Goal: Task Accomplishment & Management: Use online tool/utility

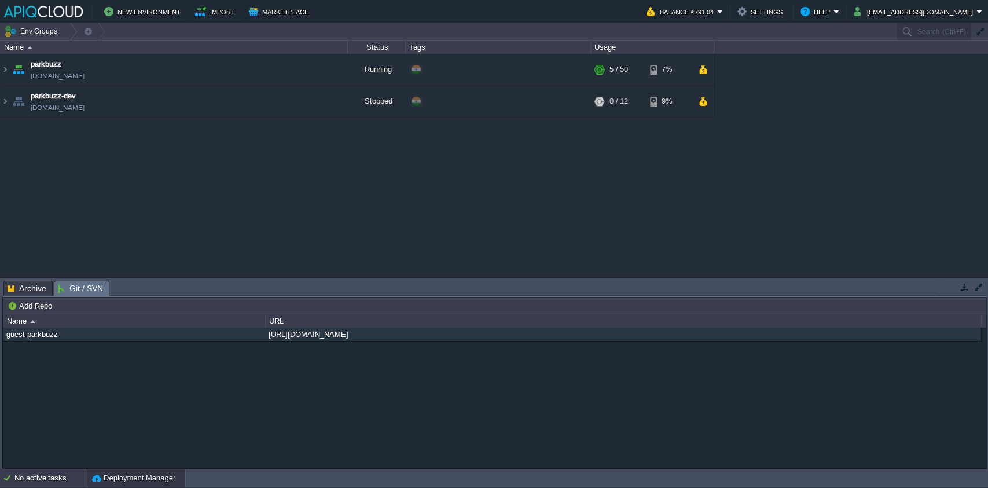
click at [56, 479] on div "No active tasks" at bounding box center [50, 478] width 72 height 19
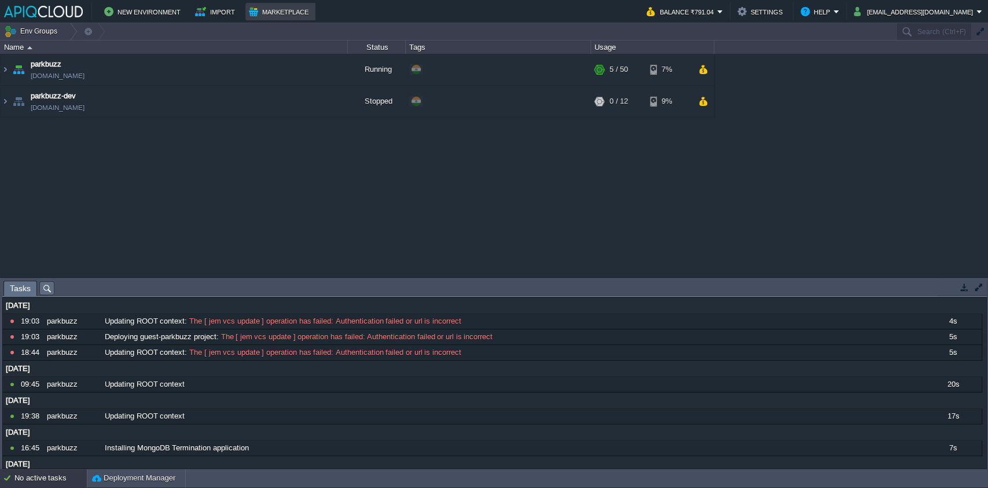
click at [282, 14] on button "Marketplace" at bounding box center [280, 12] width 63 height 14
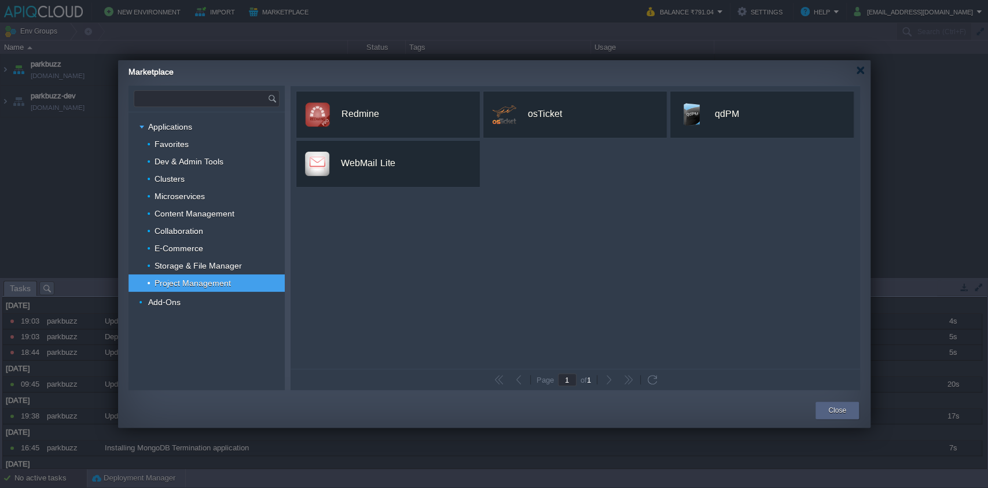
click at [223, 97] on input "text" at bounding box center [200, 99] width 133 height 16
click at [199, 127] on span "Git-Push-Deploy Add-On" at bounding box center [193, 130] width 78 height 15
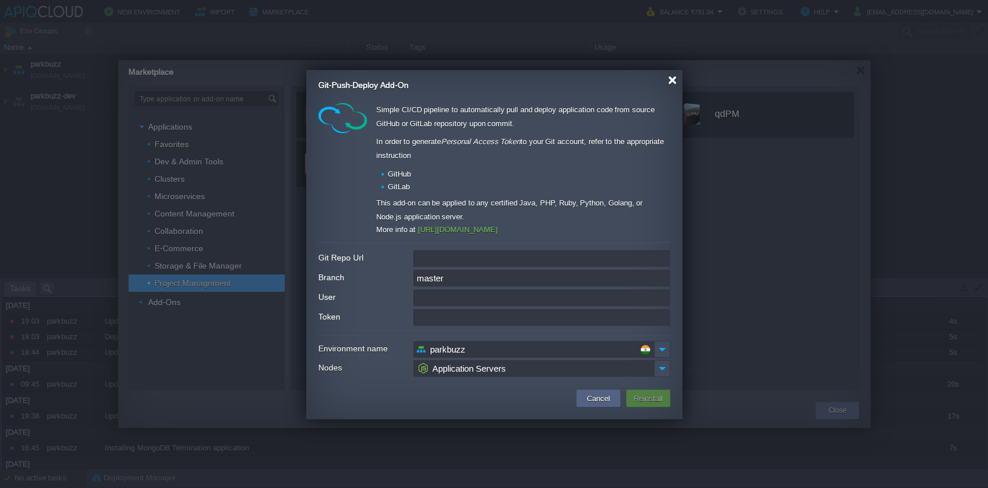
type input "Type application or add-on name"
click at [669, 81] on div at bounding box center [672, 80] width 9 height 9
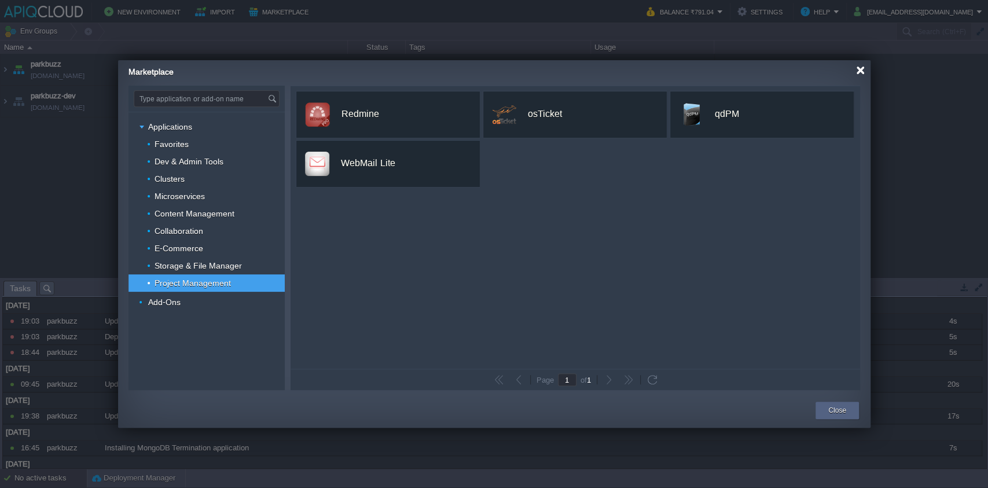
click at [861, 71] on div at bounding box center [860, 70] width 9 height 9
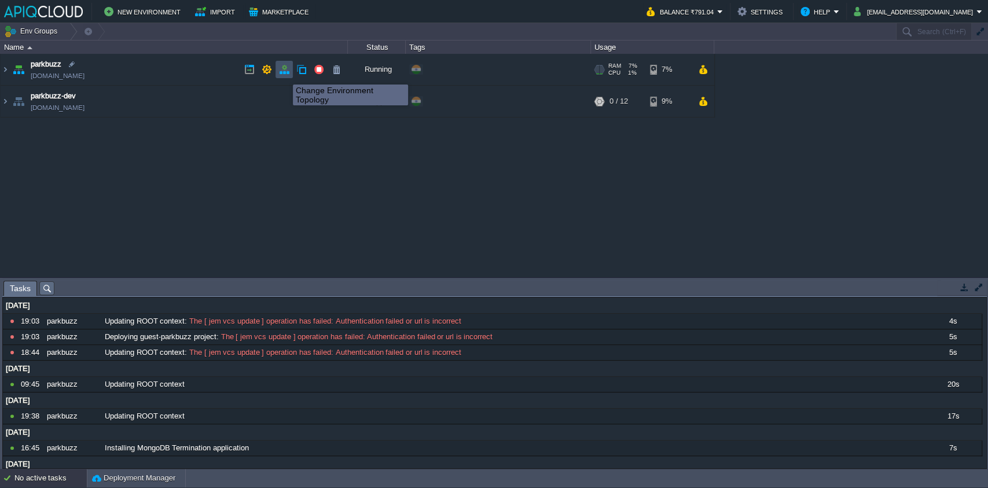
click at [284, 74] on button "button" at bounding box center [284, 69] width 10 height 10
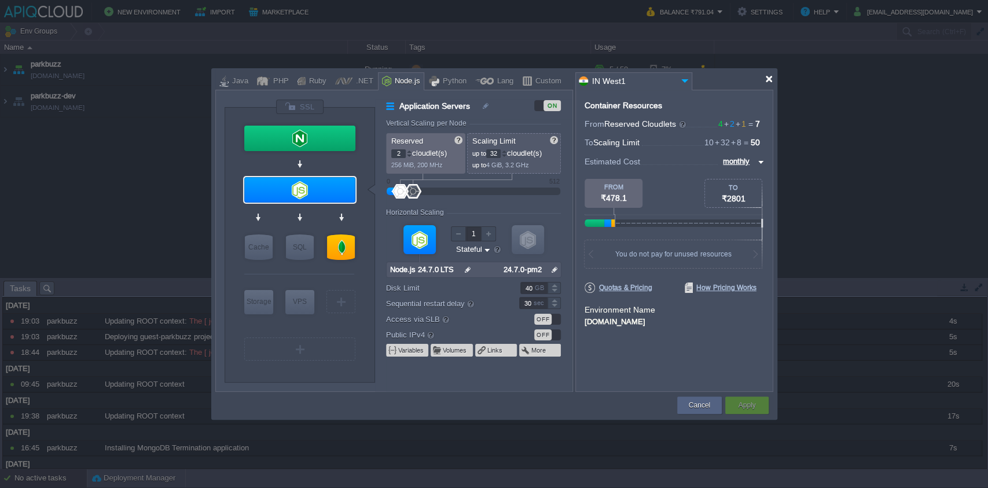
click at [769, 75] on div at bounding box center [769, 79] width 9 height 9
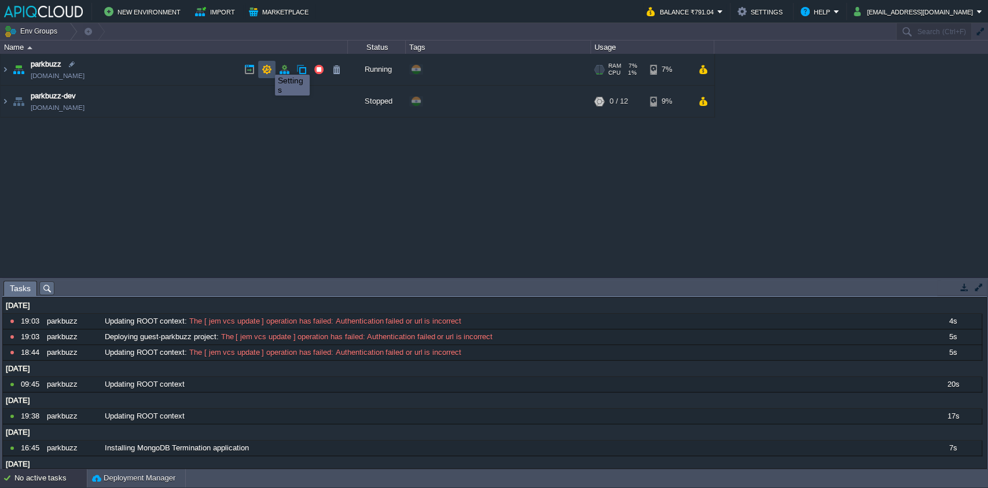
click at [266, 64] on button "button" at bounding box center [267, 69] width 10 height 10
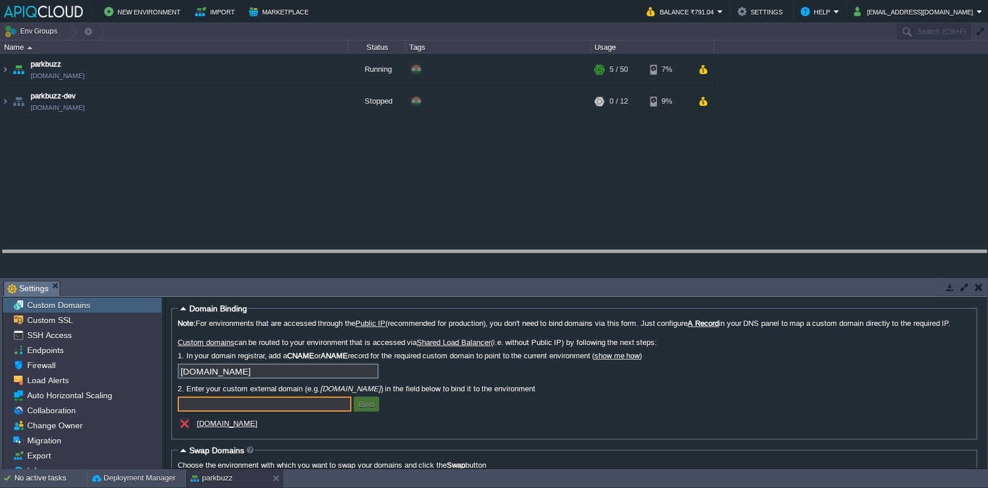
drag, startPoint x: 318, startPoint y: 292, endPoint x: 327, endPoint y: 261, distance: 31.9
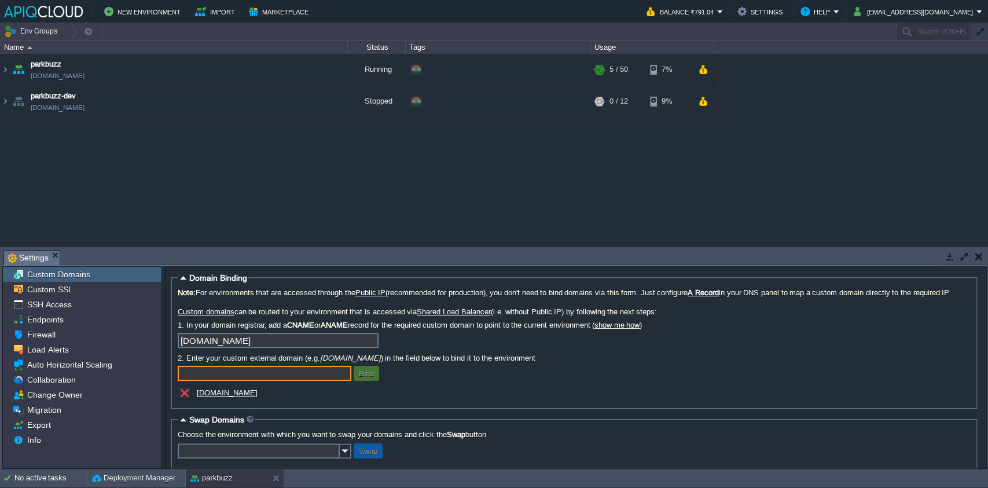
click at [338, 214] on div "parkbuzz [DOMAIN_NAME] Running + Add to Env Group RAM 7% CPU 1% 5 / 50 7% parkb…" at bounding box center [494, 150] width 988 height 192
click at [22, 32] on button "Env Groups" at bounding box center [32, 31] width 57 height 16
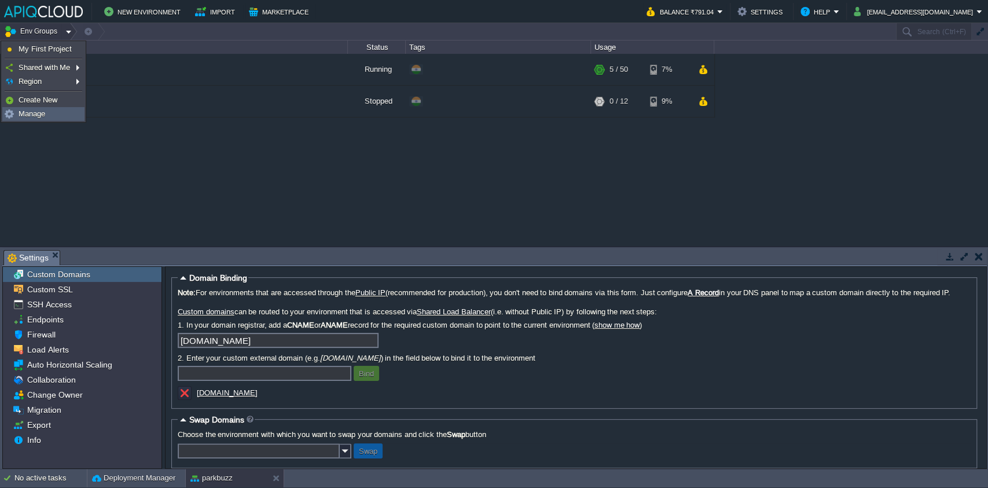
click at [62, 113] on link "Manage" at bounding box center [43, 114] width 81 height 13
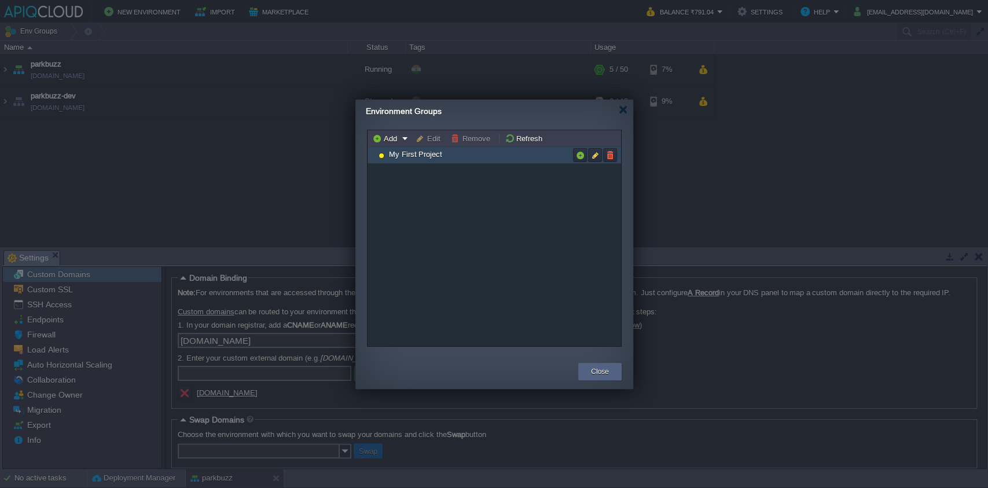
click at [426, 157] on span "My First Project" at bounding box center [416, 154] width 56 height 10
click at [592, 159] on button "button" at bounding box center [595, 155] width 10 height 10
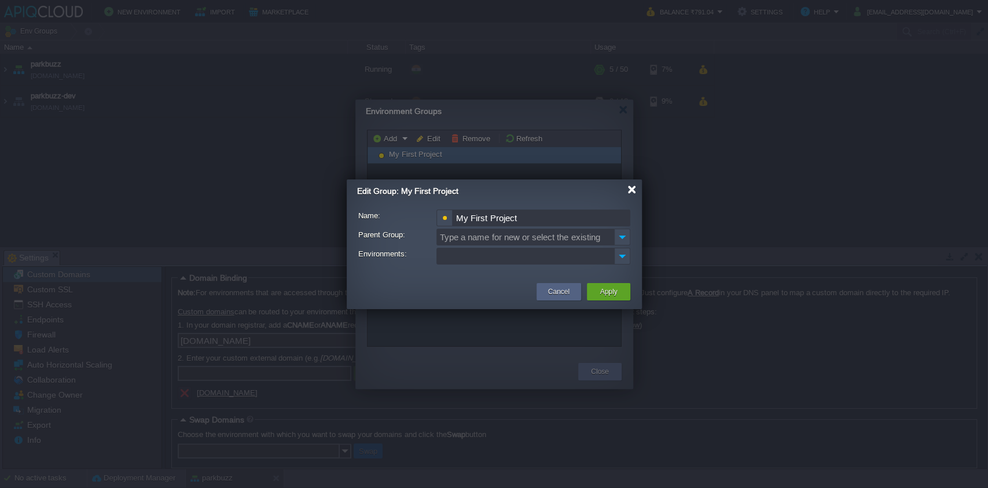
click at [630, 189] on div at bounding box center [631, 189] width 9 height 9
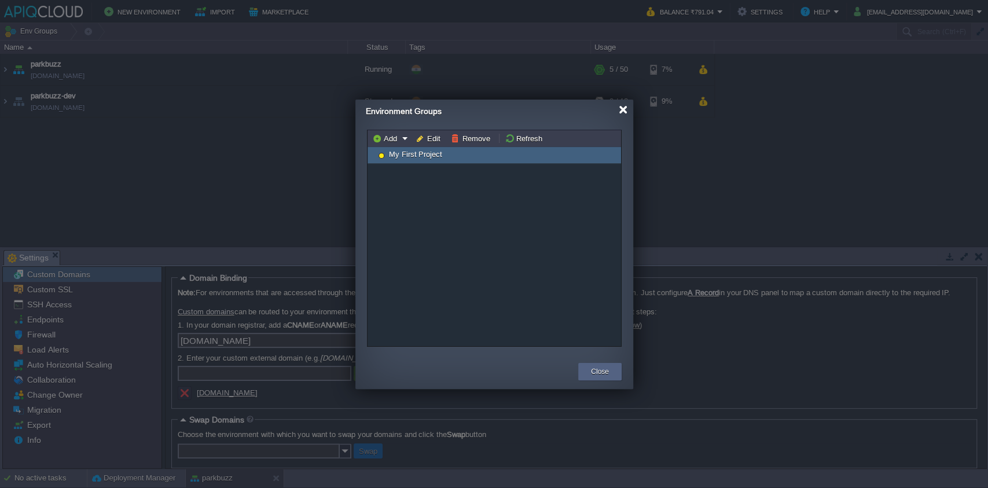
click at [619, 108] on div at bounding box center [623, 109] width 9 height 9
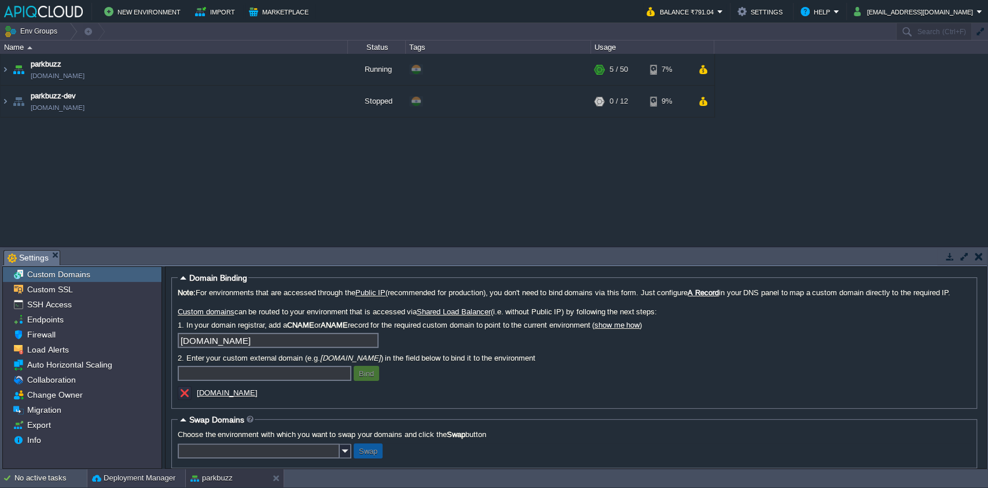
click at [112, 483] on button "Deployment Manager" at bounding box center [133, 478] width 83 height 12
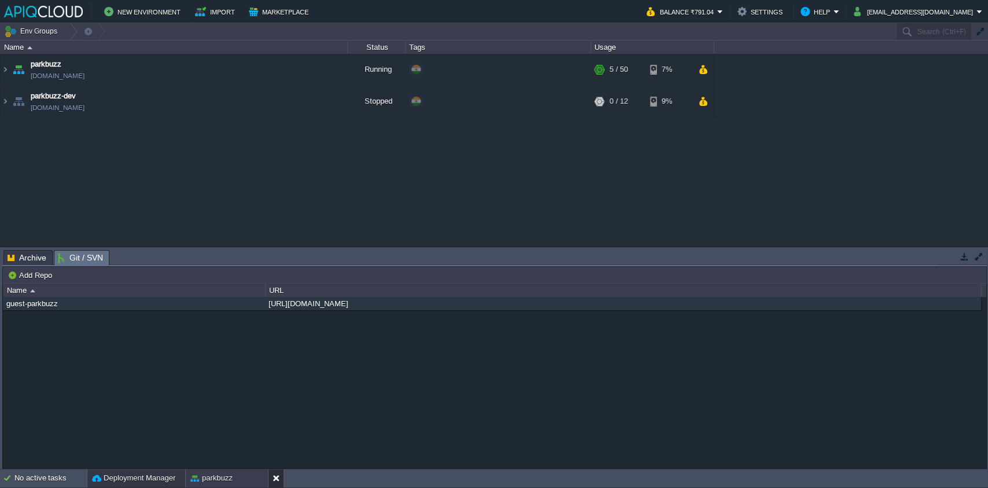
click at [271, 479] on div at bounding box center [276, 478] width 16 height 19
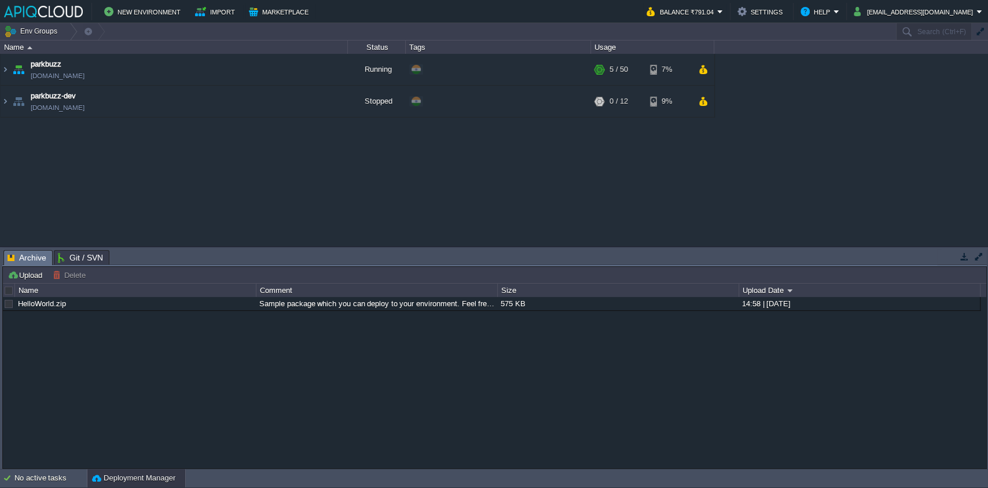
click at [27, 254] on span "Archive" at bounding box center [27, 258] width 39 height 14
click at [69, 256] on span "Git / SVN" at bounding box center [80, 258] width 45 height 14
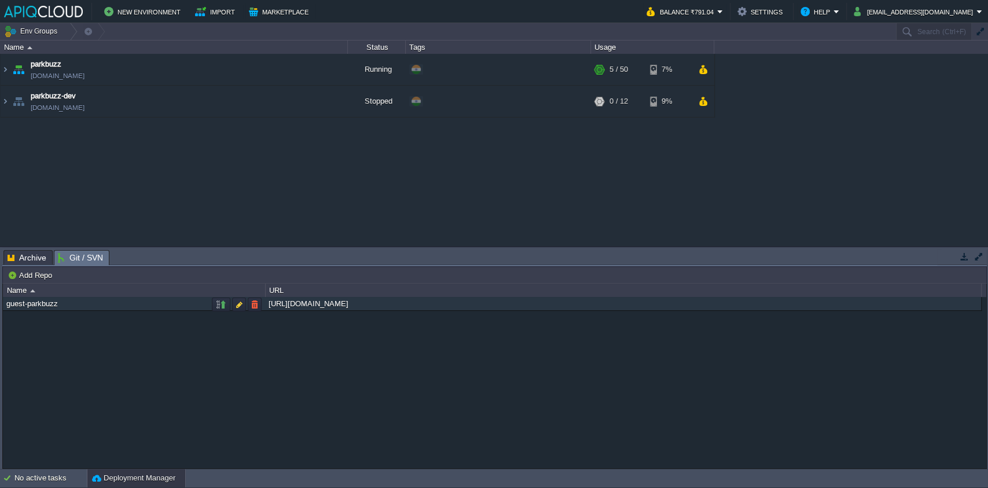
click at [86, 310] on div "guest-parkbuzz" at bounding box center [133, 303] width 261 height 13
click at [236, 305] on button "button" at bounding box center [239, 304] width 10 height 10
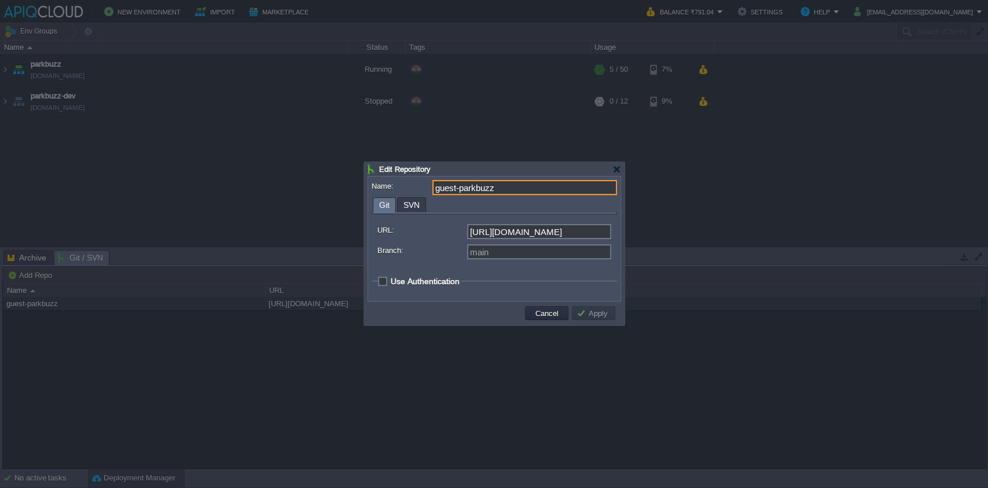
click at [391, 280] on span "Use Authentication" at bounding box center [425, 281] width 69 height 9
checkbox input "true"
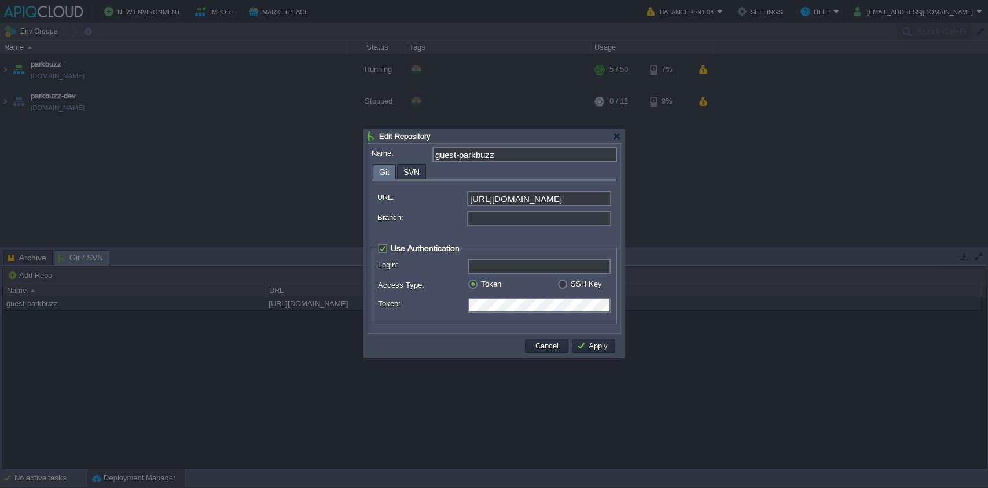
click at [486, 215] on input "Branch:" at bounding box center [539, 218] width 144 height 15
type input "main"
click at [439, 241] on div "URL: [URL][DOMAIN_NAME] Branch: main Use Authentication Login: Access Type: Tok…" at bounding box center [494, 255] width 245 height 149
click at [503, 273] on input "Login:" at bounding box center [539, 266] width 143 height 15
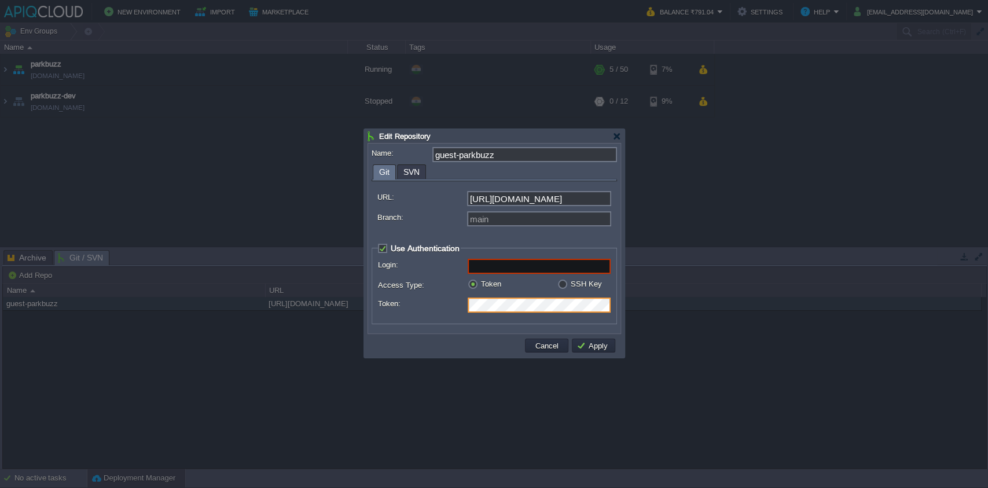
click at [511, 271] on input "Login:" at bounding box center [539, 266] width 143 height 15
click at [514, 254] on fieldset "Use Authentication Login: Access Type: Token SSH Key Token: Select Key: Select.…" at bounding box center [494, 283] width 245 height 81
click at [416, 172] on div "Edit Repository Name: guest-parkbuzz Git SVN URL: [URL][DOMAIN_NAME] Branch: ma…" at bounding box center [494, 243] width 260 height 229
click at [386, 204] on div "Git SVN URL: [URL][DOMAIN_NAME] Branch: main Use Authentication Login: Access T…" at bounding box center [494, 247] width 245 height 166
click at [482, 265] on input "Login:" at bounding box center [539, 266] width 143 height 15
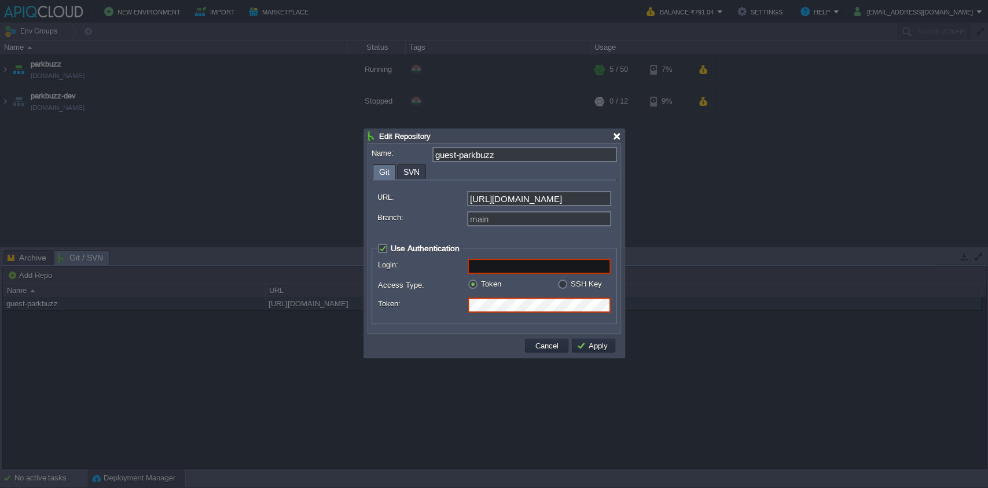
click at [620, 133] on div at bounding box center [616, 136] width 9 height 9
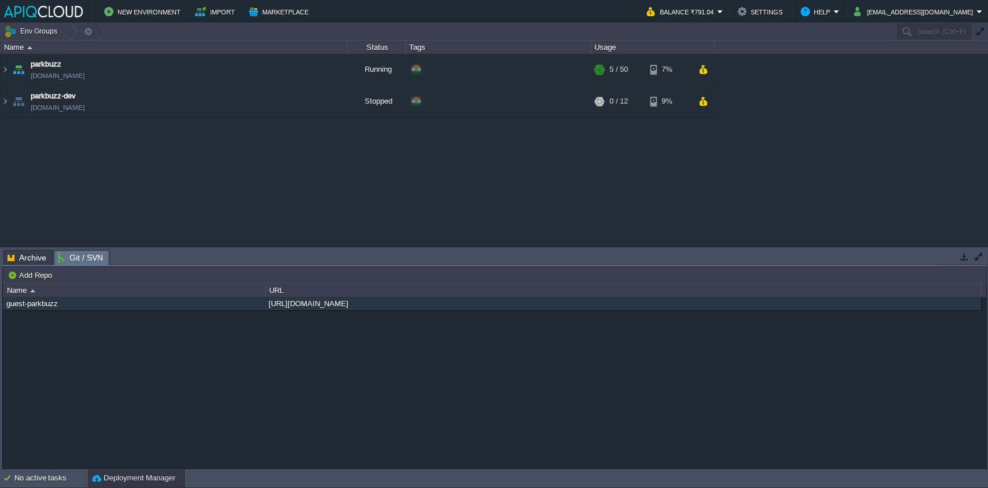
click at [144, 472] on button "Deployment Manager" at bounding box center [133, 478] width 83 height 12
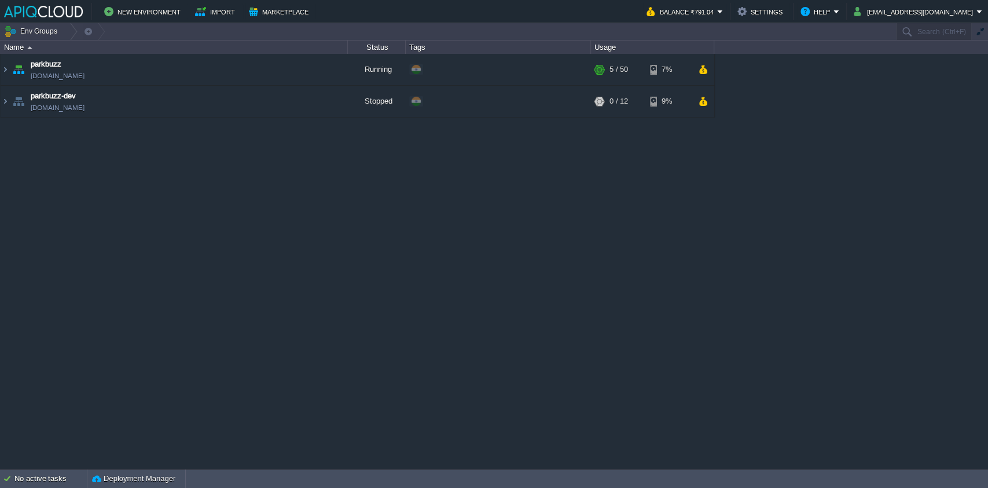
click at [149, 468] on div "parkbuzz [DOMAIN_NAME] Running + Add to Env Group RAM 7% CPU 2% 5 / 50 7% parkb…" at bounding box center [494, 261] width 988 height 414
click at [149, 471] on div "Deployment Manager" at bounding box center [136, 478] width 98 height 19
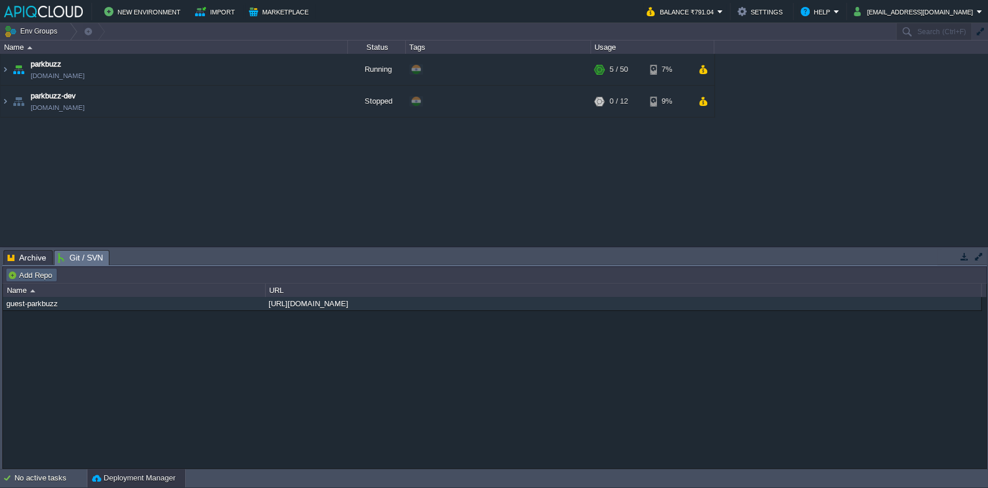
click at [41, 278] on button "Add Repo" at bounding box center [32, 275] width 48 height 10
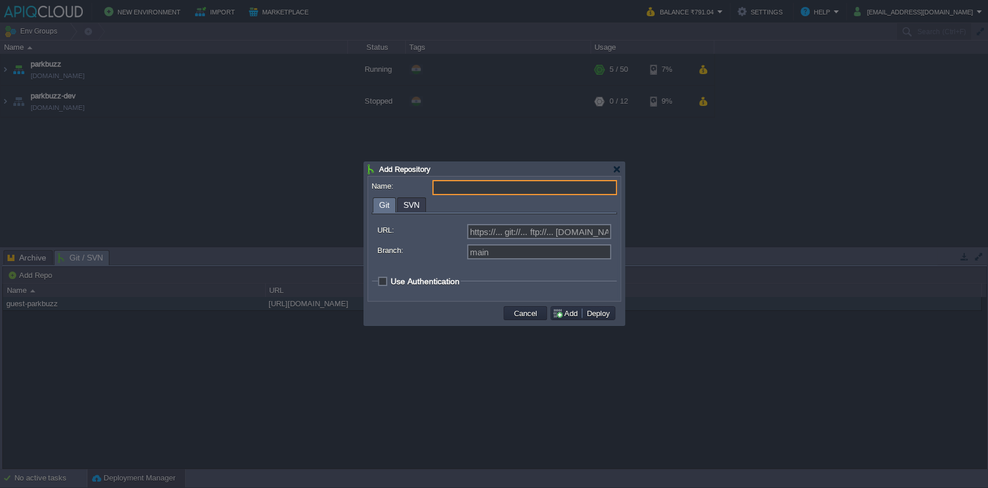
click at [471, 192] on input "Name:" at bounding box center [524, 187] width 185 height 15
type input "guest-parkbuzz-v2"
click at [545, 240] on div "https://... git://... ftp://... [DOMAIN_NAME]:repo..." at bounding box center [494, 233] width 234 height 18
click at [549, 238] on input "URL:" at bounding box center [539, 231] width 144 height 15
type input "https://... git://... ftp://... [DOMAIN_NAME]:repo..."
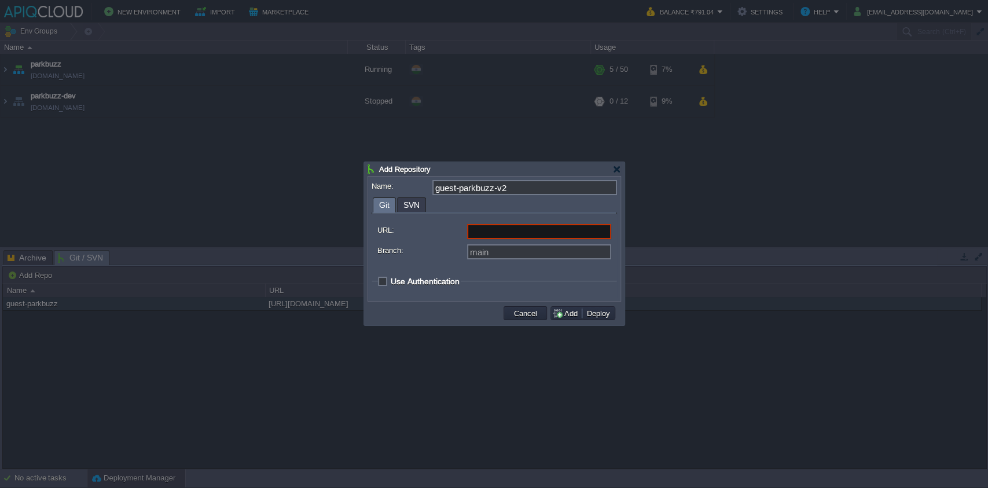
paste input "[URL][DOMAIN_NAME]"
type input "[URL][DOMAIN_NAME]"
click at [468, 329] on div at bounding box center [494, 244] width 988 height 488
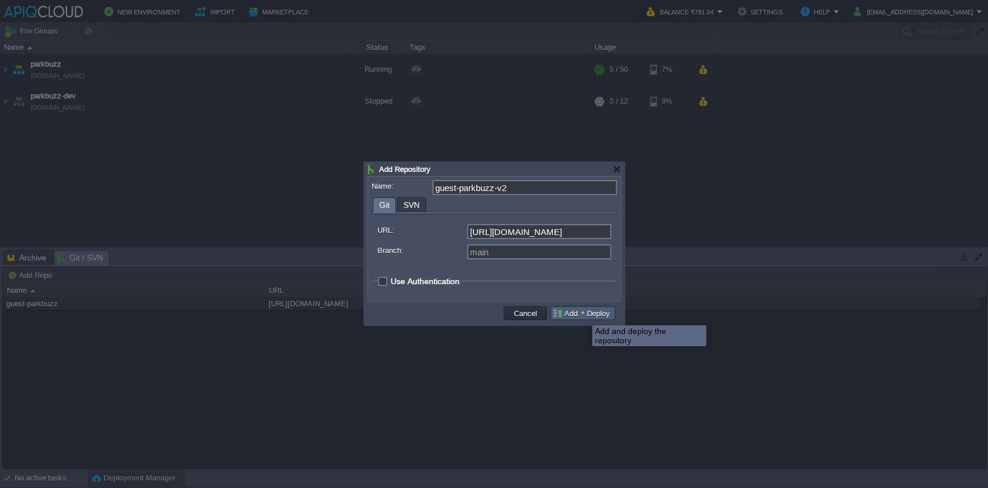
click at [602, 317] on button "Deploy" at bounding box center [598, 313] width 30 height 10
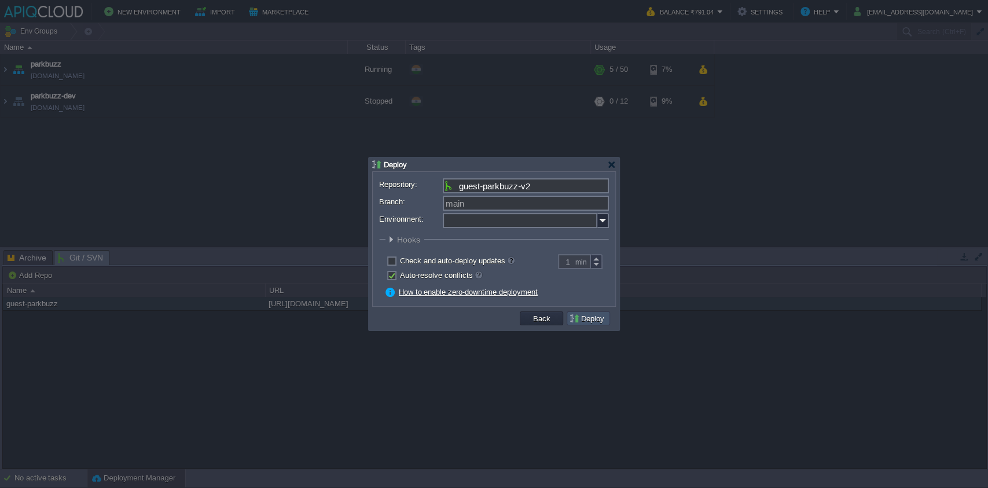
click at [602, 317] on button "Deploy" at bounding box center [588, 318] width 39 height 10
click at [607, 218] on img at bounding box center [603, 220] width 12 height 15
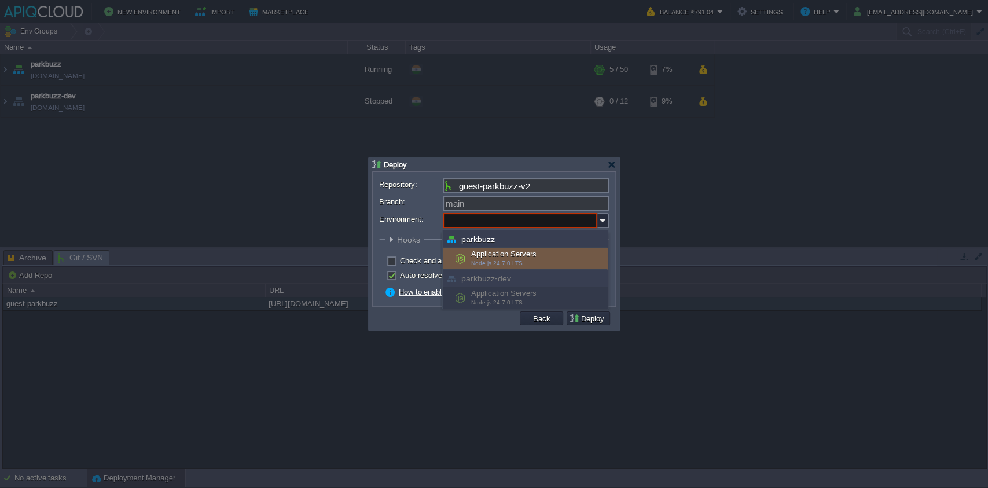
click at [487, 258] on div "Application Servers Node.js 24.7.0 LTS" at bounding box center [525, 259] width 165 height 22
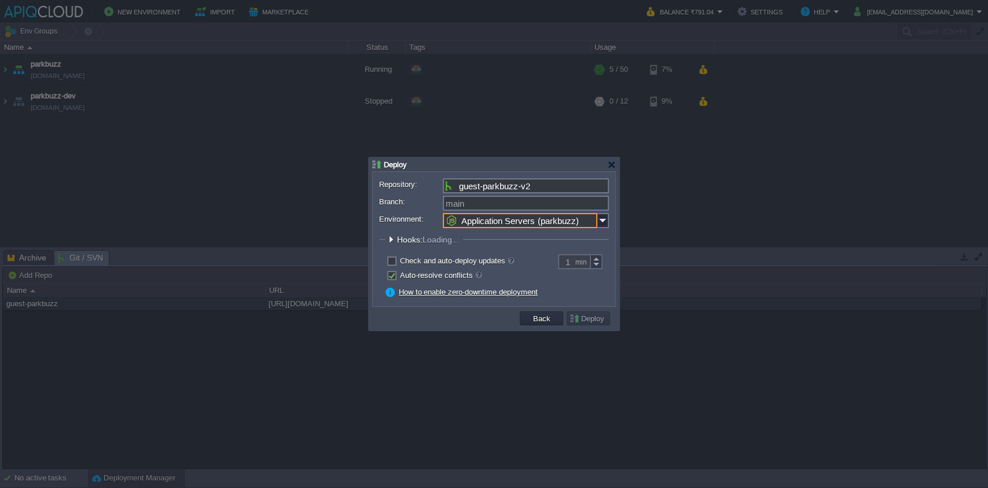
click at [504, 240] on fieldset "Hooks: Loading... Pre Build Post Pre Deploy Post Pre Update Post Loading..." at bounding box center [494, 242] width 230 height 16
click at [556, 226] on input "Application Servers (parkbuzz)" at bounding box center [520, 220] width 155 height 15
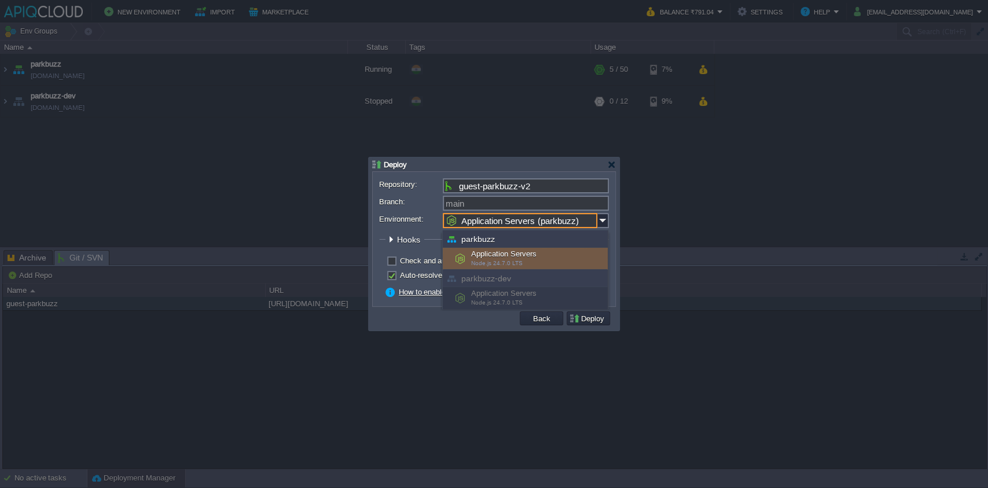
click at [546, 262] on div "Application Servers Node.js 24.7.0 LTS" at bounding box center [525, 259] width 165 height 22
type input "Application Servers (parkbuzz)"
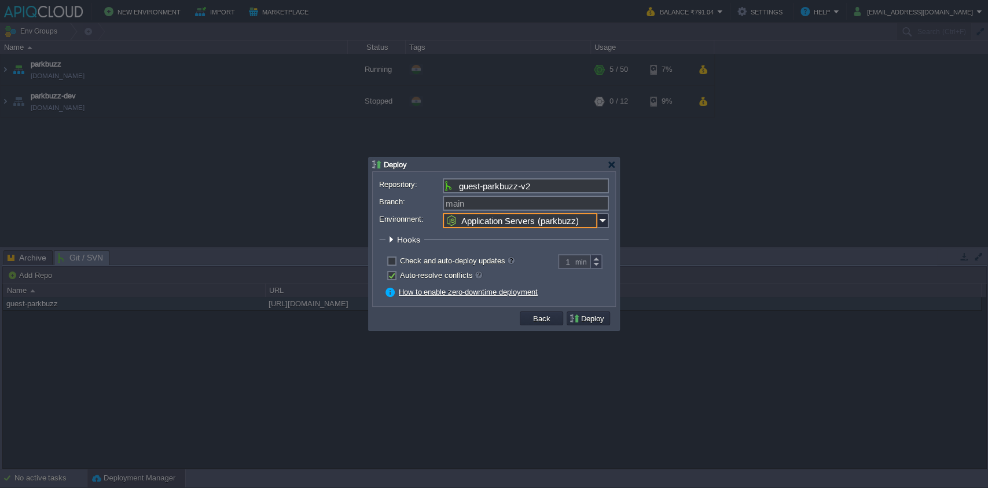
click at [463, 325] on td at bounding box center [446, 318] width 143 height 17
click at [595, 317] on button "Deploy" at bounding box center [588, 318] width 39 height 10
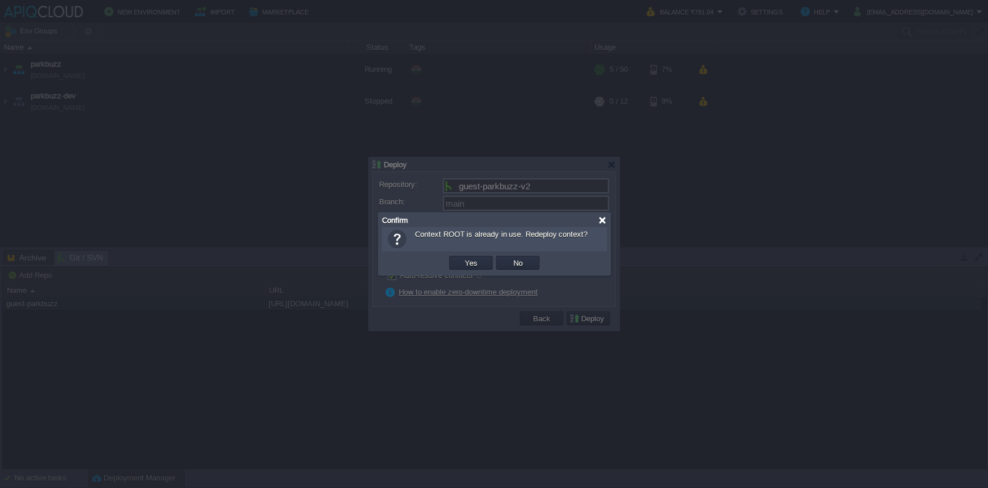
click at [602, 223] on div at bounding box center [602, 220] width 9 height 9
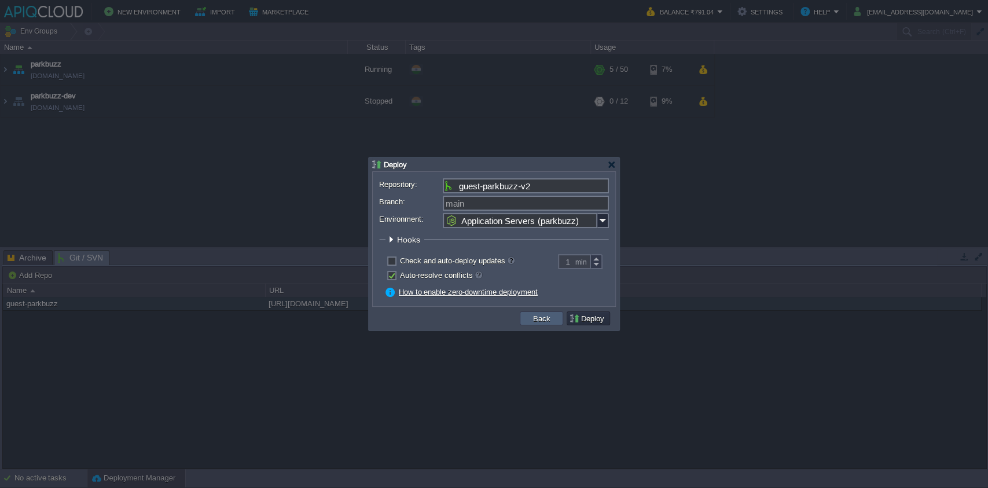
click at [528, 315] on td "Back" at bounding box center [541, 318] width 43 height 14
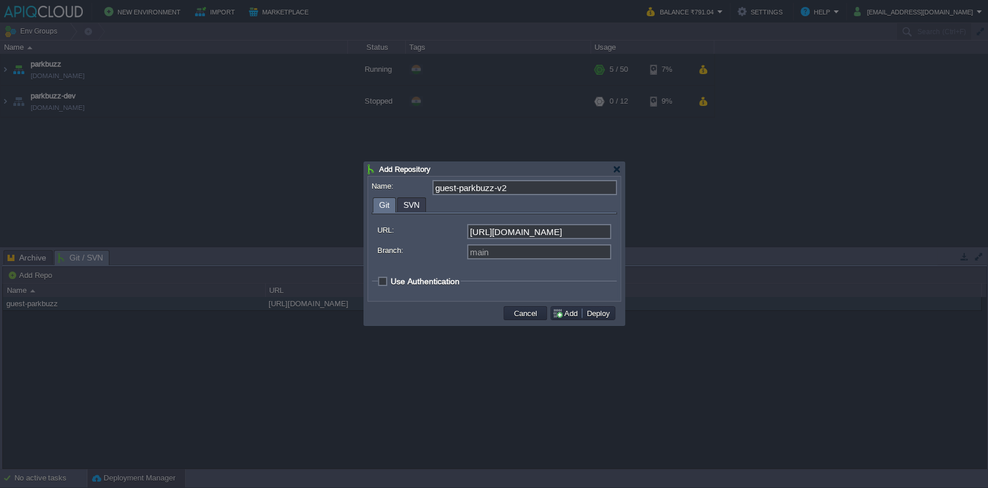
click at [373, 279] on fieldset "Use Authentication Login: Access Type: Token SSH Key Token: Select Key: Select.…" at bounding box center [494, 284] width 245 height 16
click at [391, 285] on span "Use Authentication" at bounding box center [425, 281] width 69 height 9
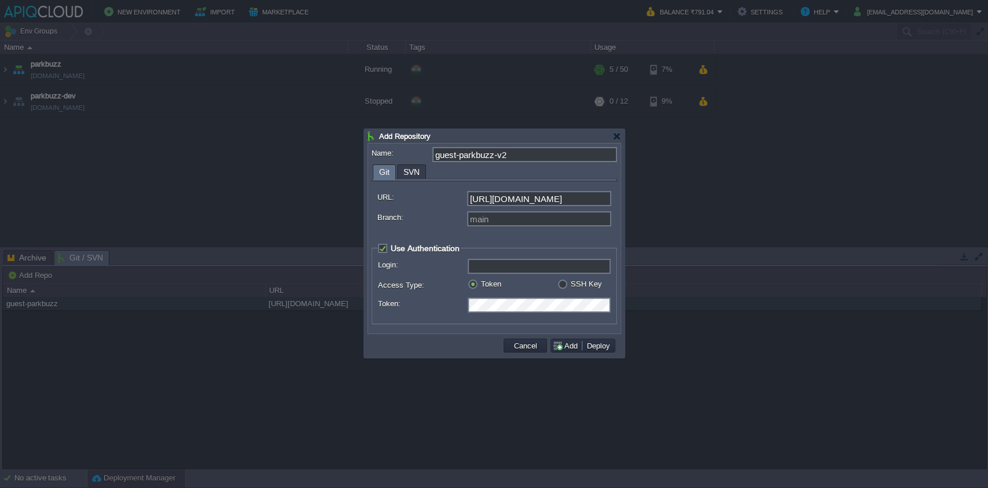
click at [505, 273] on input "Login:" at bounding box center [539, 266] width 143 height 15
click at [472, 337] on div "Cancel Add Deploy" at bounding box center [494, 346] width 252 height 24
click at [607, 350] on button "Deploy" at bounding box center [598, 345] width 30 height 10
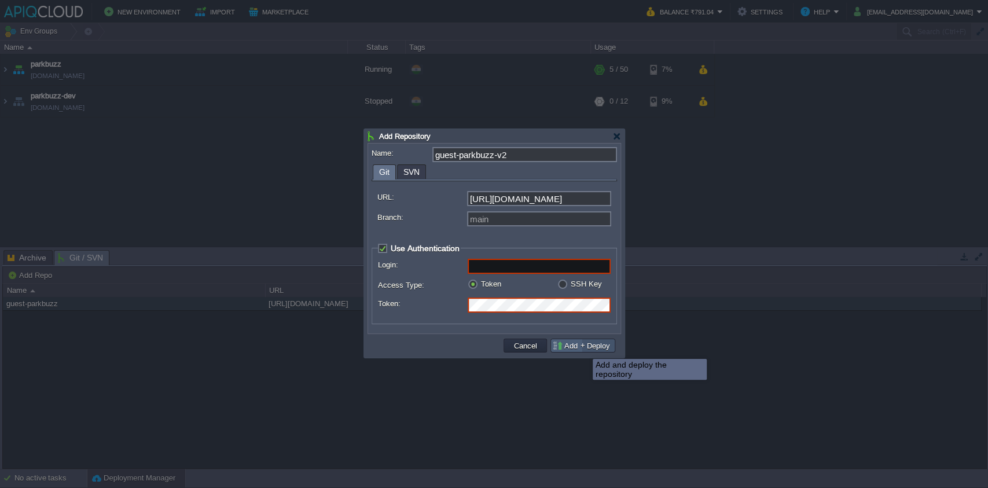
click at [597, 348] on button "Deploy" at bounding box center [598, 345] width 30 height 10
click at [599, 345] on button "Deploy" at bounding box center [598, 345] width 30 height 10
click at [391, 248] on span "Use Authentication" at bounding box center [425, 248] width 69 height 9
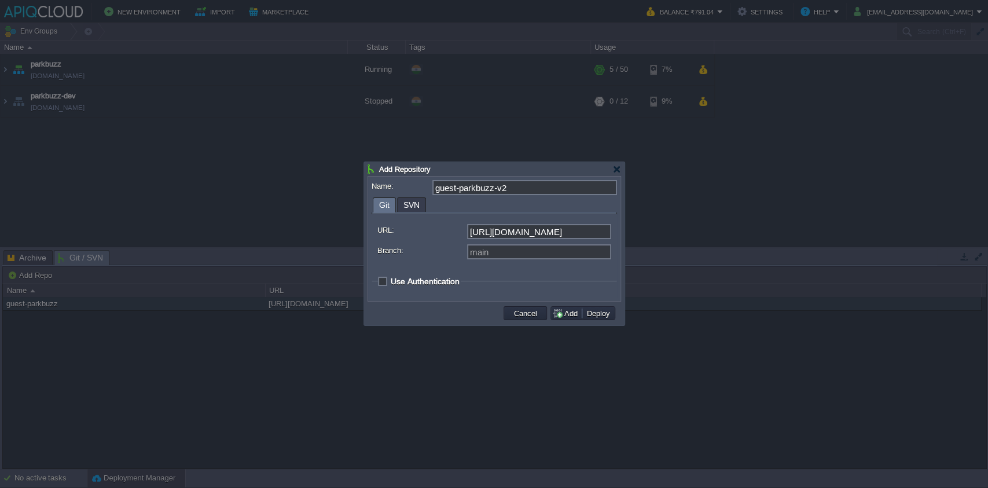
click at [385, 293] on div "URL: [URL][DOMAIN_NAME] Branch: main Use Authentication Login: Access Type: Tok…" at bounding box center [494, 255] width 245 height 83
click at [389, 279] on legend "Use Authentication" at bounding box center [419, 281] width 83 height 10
click at [391, 278] on span "Use Authentication" at bounding box center [425, 281] width 69 height 9
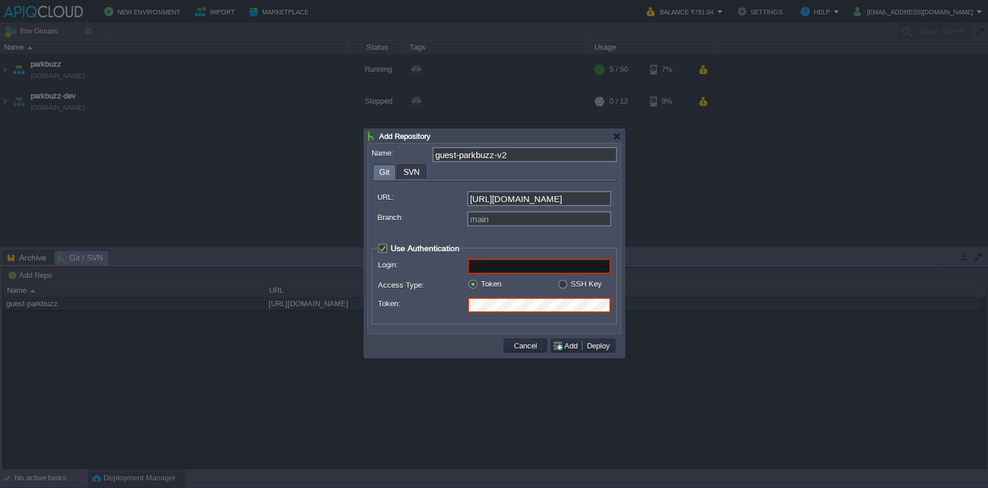
click at [493, 268] on input "Login:" at bounding box center [539, 266] width 143 height 15
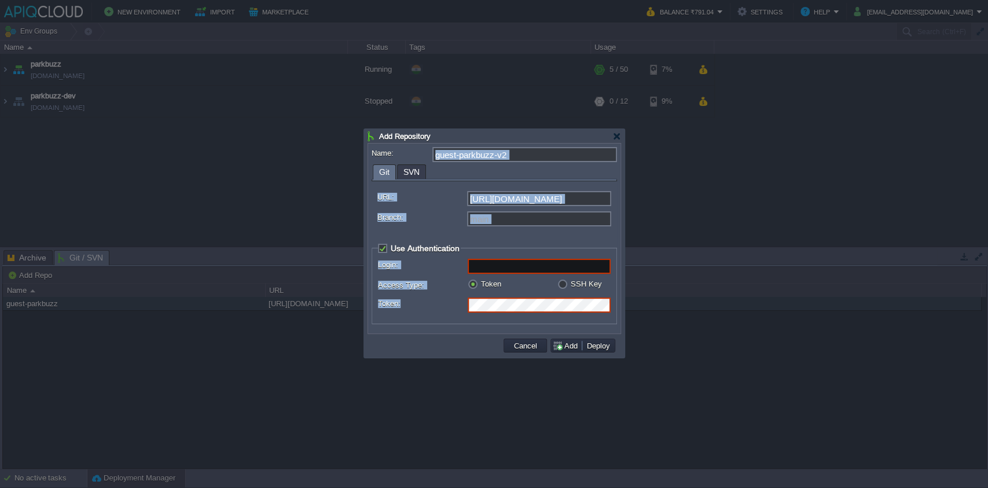
drag, startPoint x: 368, startPoint y: 150, endPoint x: 411, endPoint y: 336, distance: 190.7
click at [411, 336] on div "Name: guest-parkbuzz-v2 Git SVN URL: [URL][DOMAIN_NAME] Branch: main Use Authen…" at bounding box center [494, 250] width 260 height 215
copy div "Git SVN URL: Branch: Use Authentication Login: Access Type: Token SSH Key Token…"
click at [388, 245] on legend "Use Authentication" at bounding box center [419, 248] width 83 height 10
click at [391, 247] on span "Use Authentication" at bounding box center [425, 248] width 69 height 9
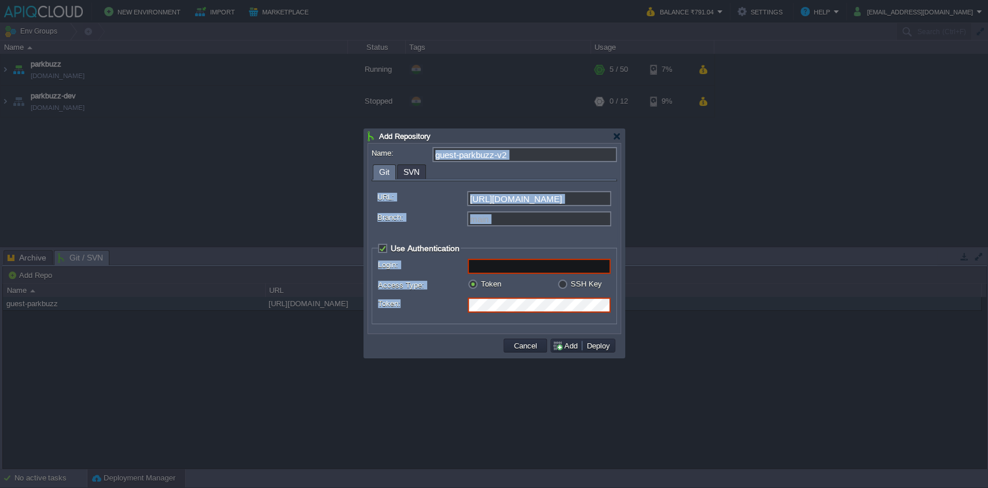
checkbox input "false"
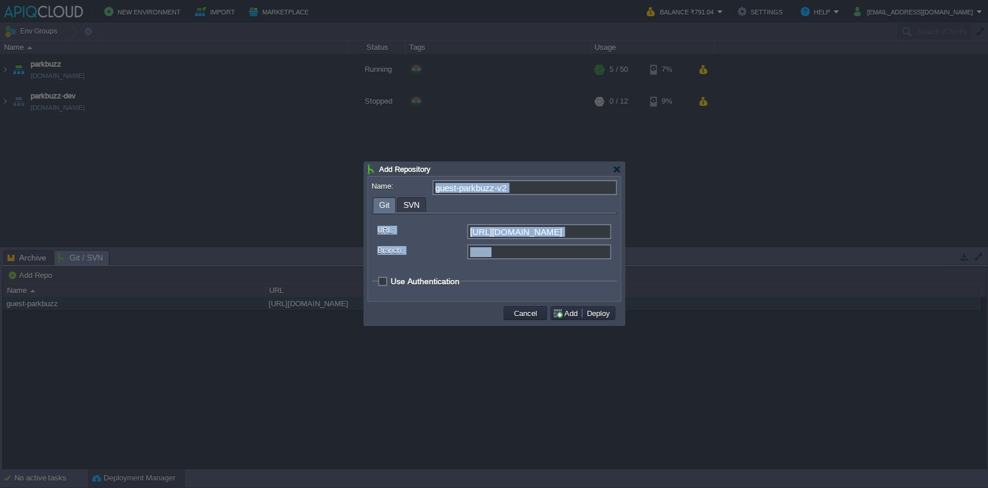
click at [423, 251] on label "Branch:" at bounding box center [421, 250] width 89 height 12
click at [467, 251] on input "main" at bounding box center [539, 251] width 144 height 15
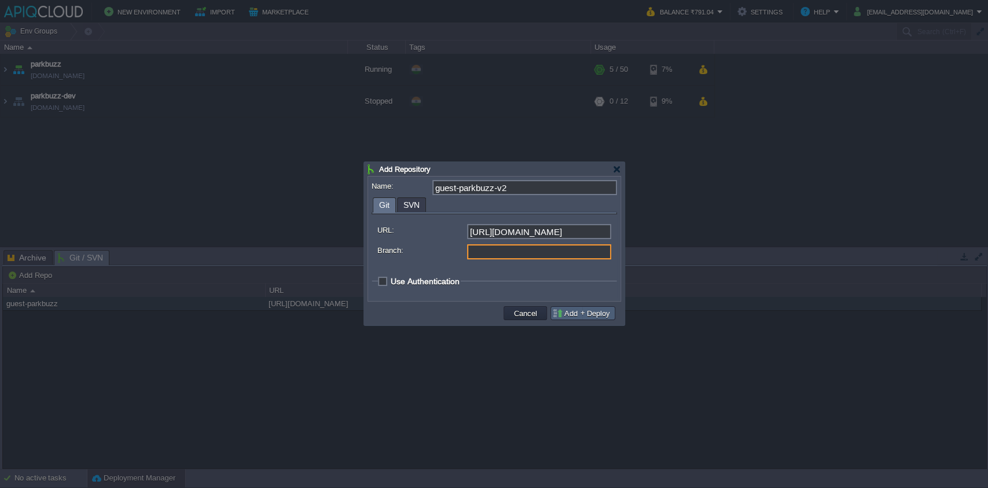
type input "main"
click at [596, 308] on button "Deploy" at bounding box center [598, 313] width 30 height 10
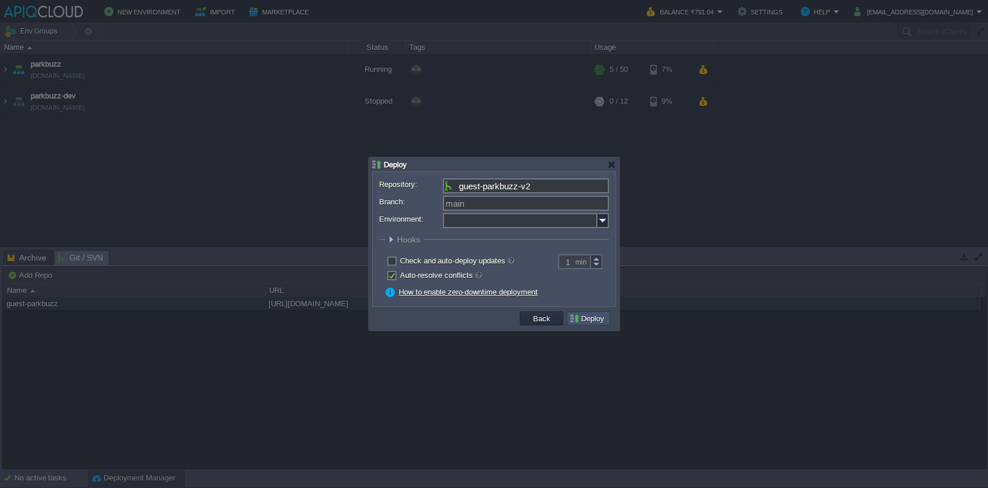
click at [592, 318] on button "Deploy" at bounding box center [588, 318] width 39 height 10
click at [597, 223] on img at bounding box center [603, 220] width 12 height 15
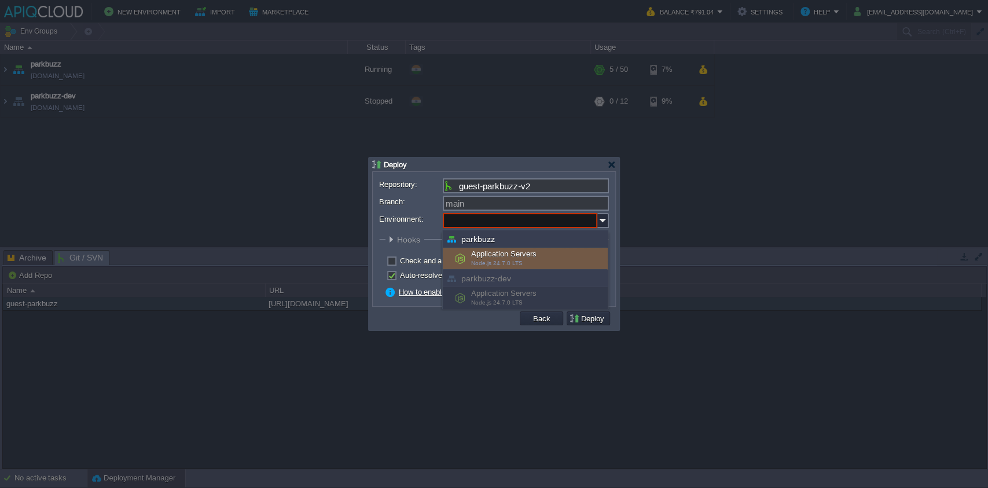
click at [553, 261] on div "Application Servers Node.js 24.7.0 LTS" at bounding box center [525, 259] width 165 height 22
type input "Application Servers (parkbuzz)"
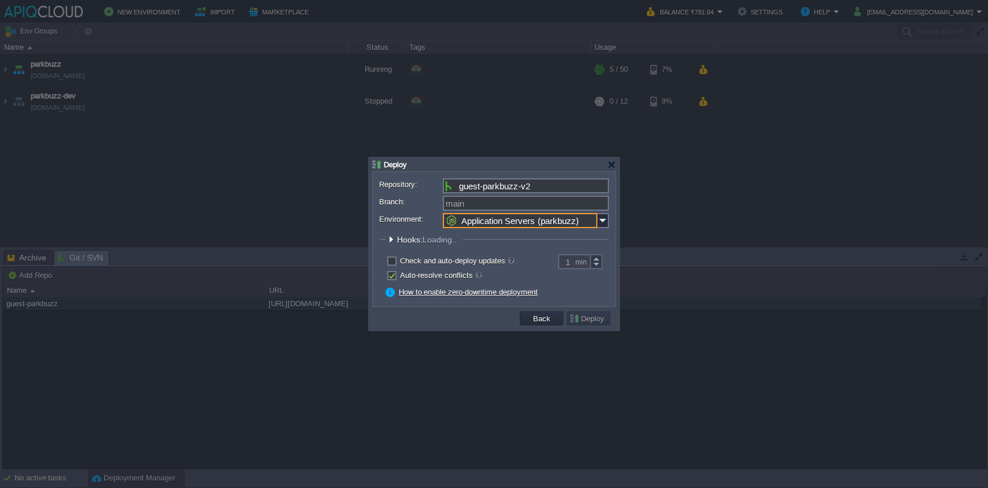
click at [587, 315] on button "Deploy" at bounding box center [588, 318] width 39 height 10
click at [454, 241] on span "Loading..." at bounding box center [441, 239] width 36 height 9
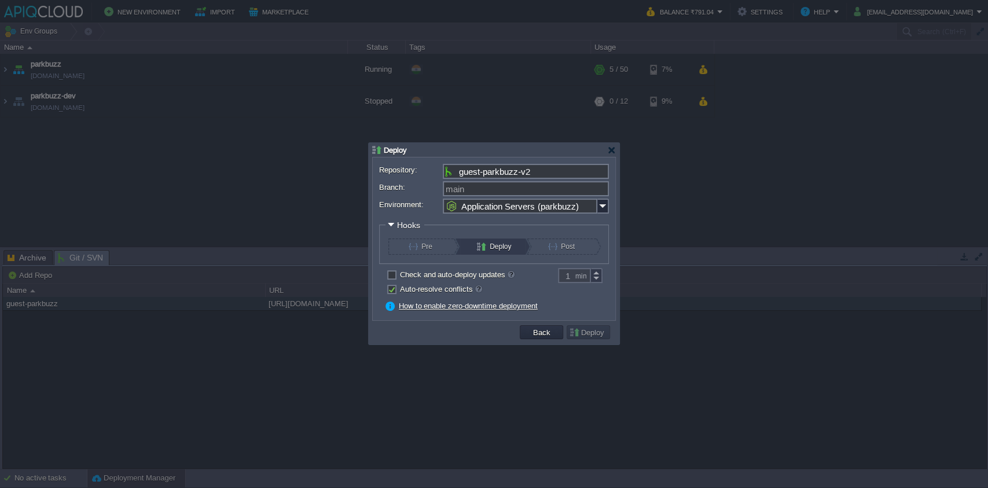
click at [387, 228] on div at bounding box center [391, 225] width 9 height 9
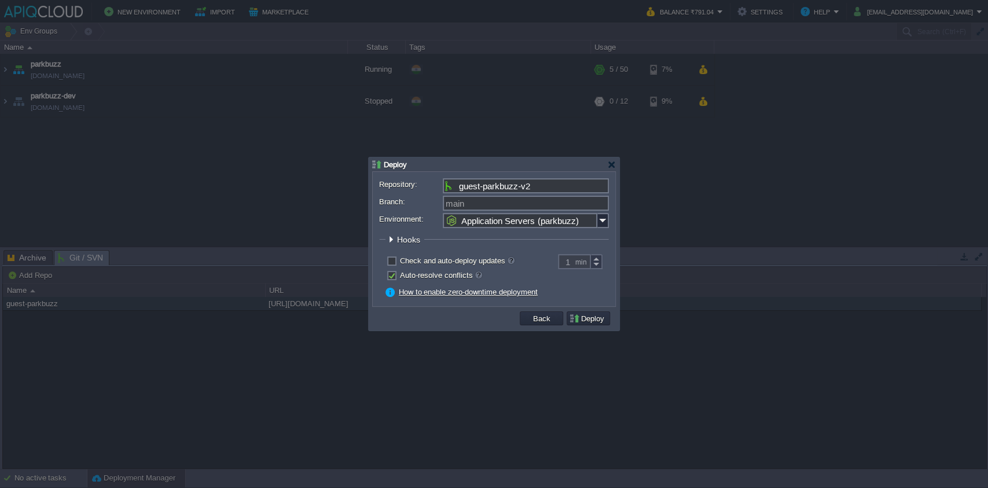
click at [399, 231] on div at bounding box center [494, 232] width 230 height 4
click at [399, 238] on span "Hooks" at bounding box center [410, 239] width 26 height 9
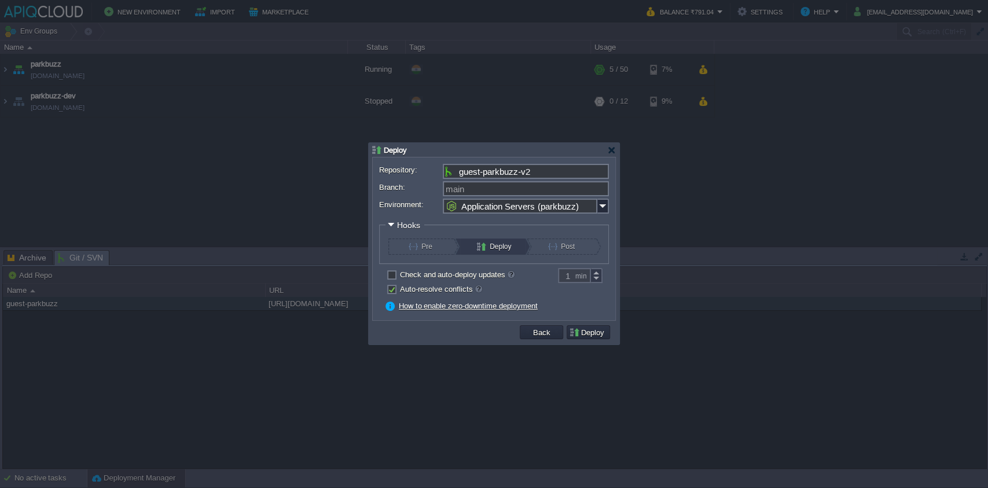
click at [394, 225] on div at bounding box center [391, 225] width 9 height 9
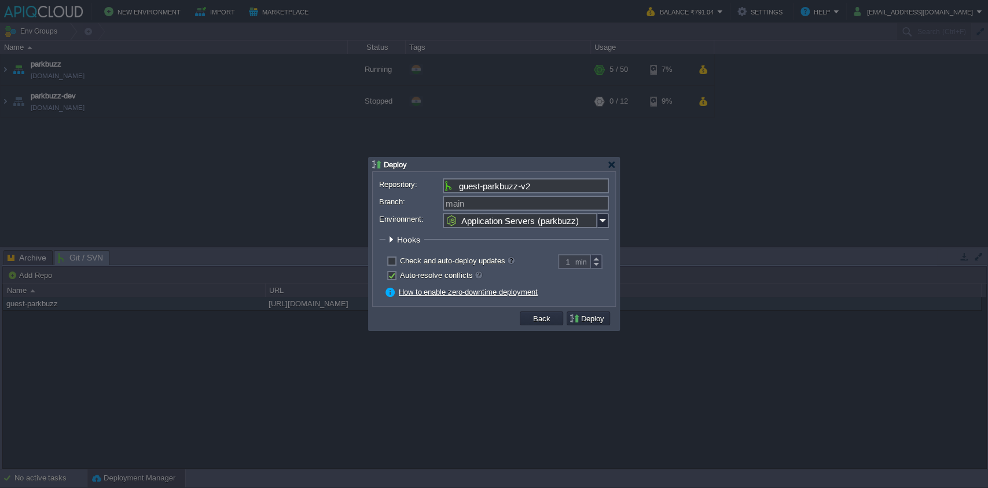
click at [396, 237] on legend "Hooks" at bounding box center [404, 239] width 39 height 10
click at [392, 238] on div at bounding box center [391, 239] width 9 height 9
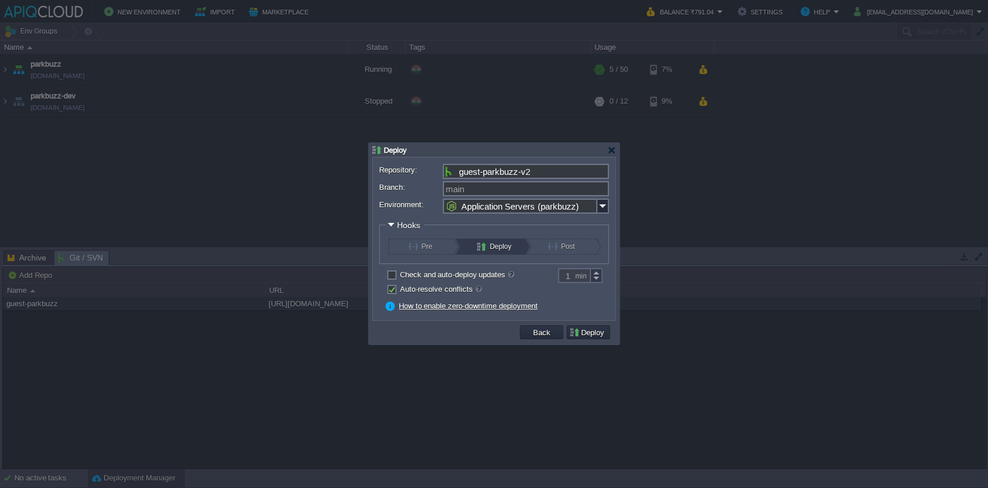
click at [400, 223] on span "Hooks" at bounding box center [410, 225] width 26 height 9
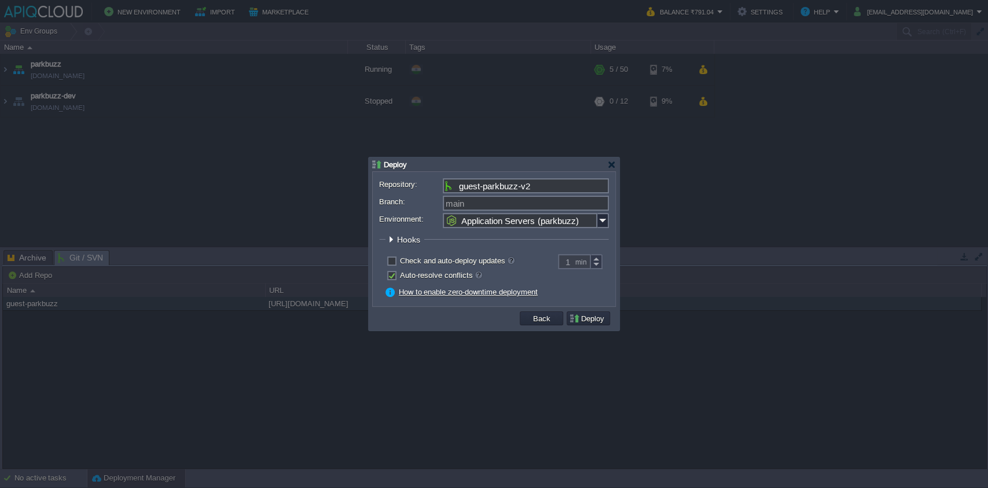
click at [394, 210] on div "main" at bounding box center [494, 203] width 230 height 15
click at [600, 318] on button "Deploy" at bounding box center [588, 318] width 39 height 10
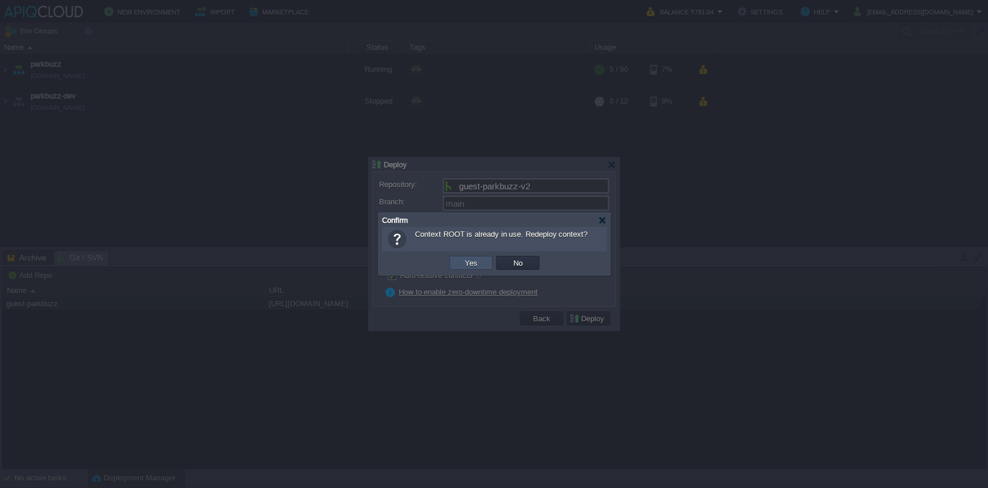
click at [464, 268] on button "Yes" at bounding box center [471, 263] width 20 height 10
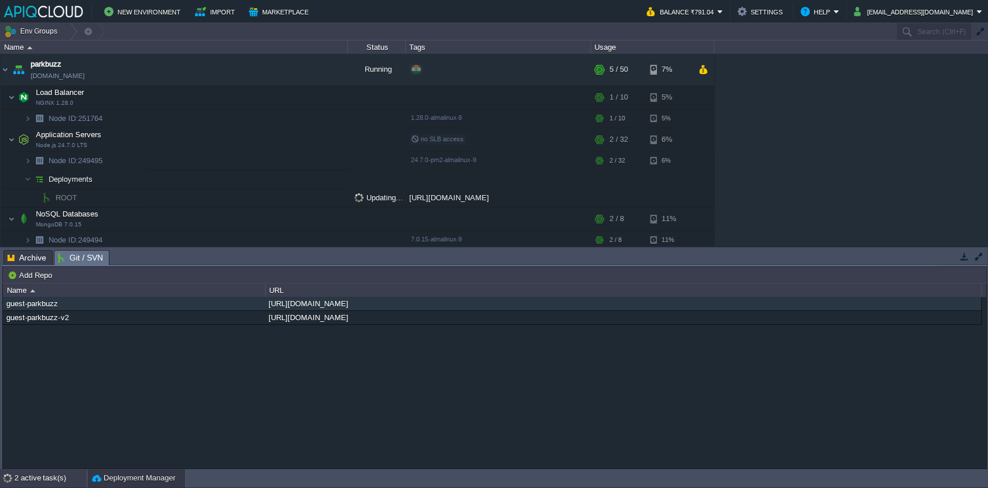
click at [32, 474] on div "2 active task(s)" at bounding box center [50, 478] width 72 height 19
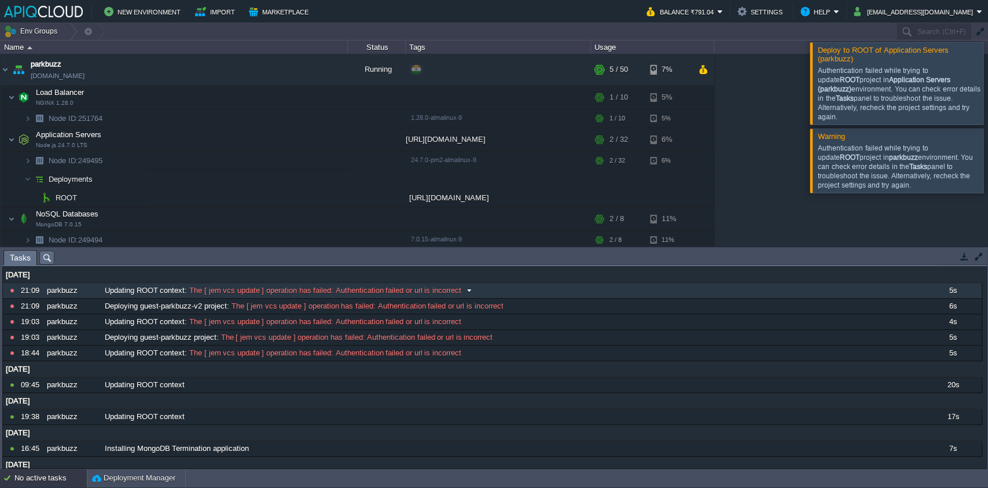
click at [279, 292] on span "The [ jem vcs update ] operation has failed: Authentication failed or url is in…" at bounding box center [324, 290] width 274 height 10
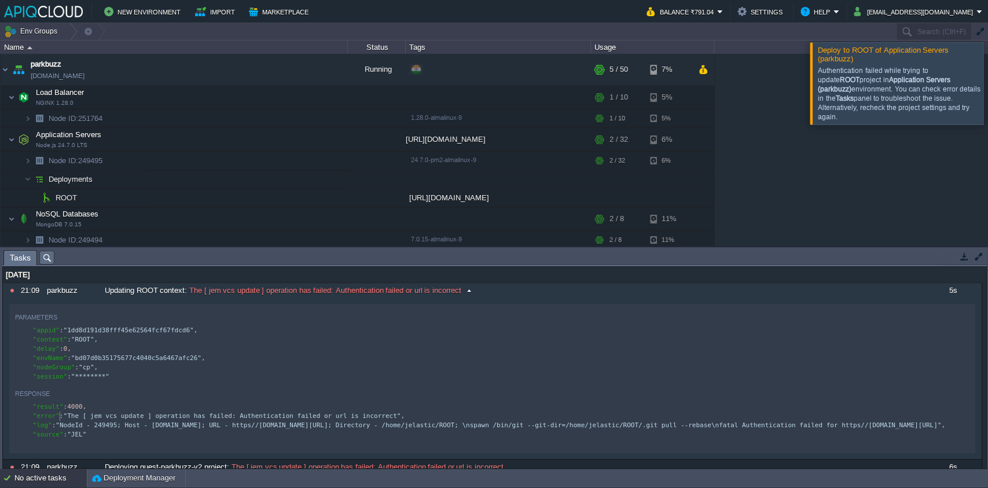
scroll to position [3, 0]
type textarea ""result": 4000, "error":"
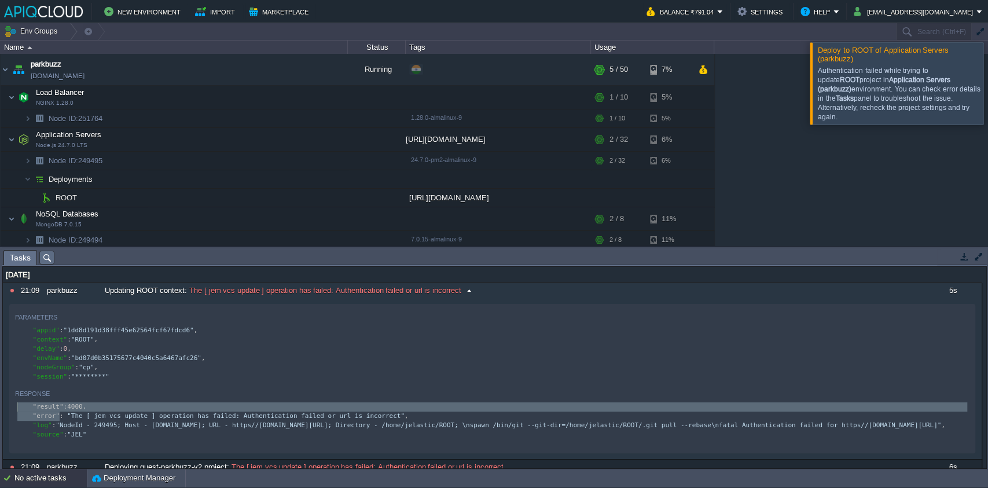
drag, startPoint x: 60, startPoint y: 422, endPoint x: 94, endPoint y: 360, distance: 71.0
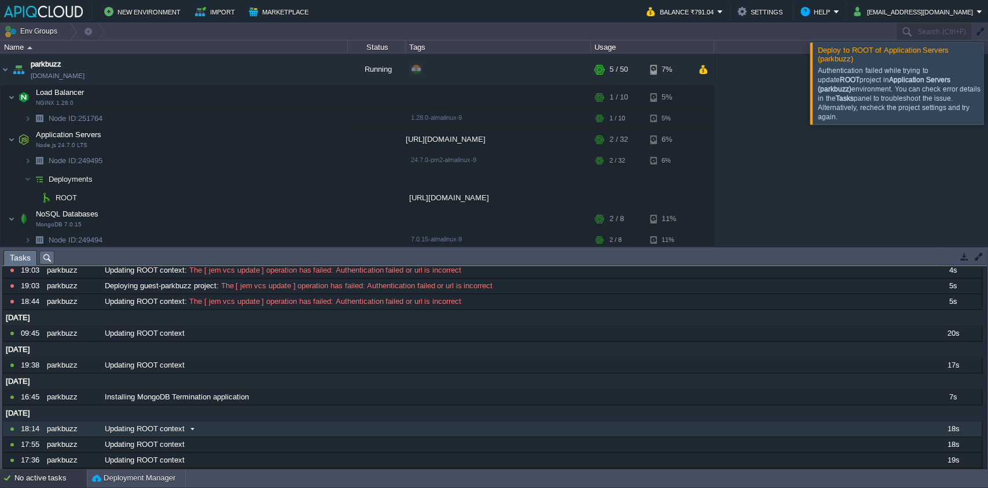
scroll to position [0, 0]
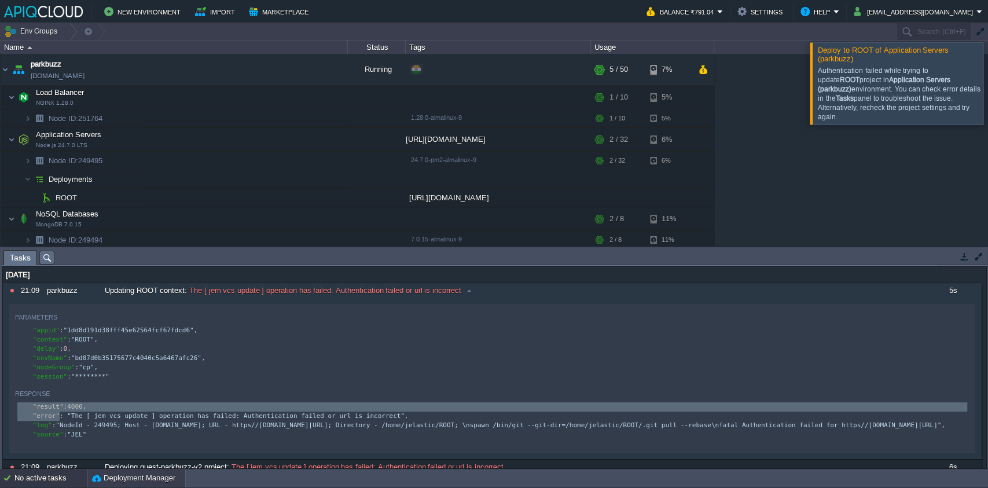
click at [123, 477] on button "Deployment Manager" at bounding box center [133, 478] width 83 height 12
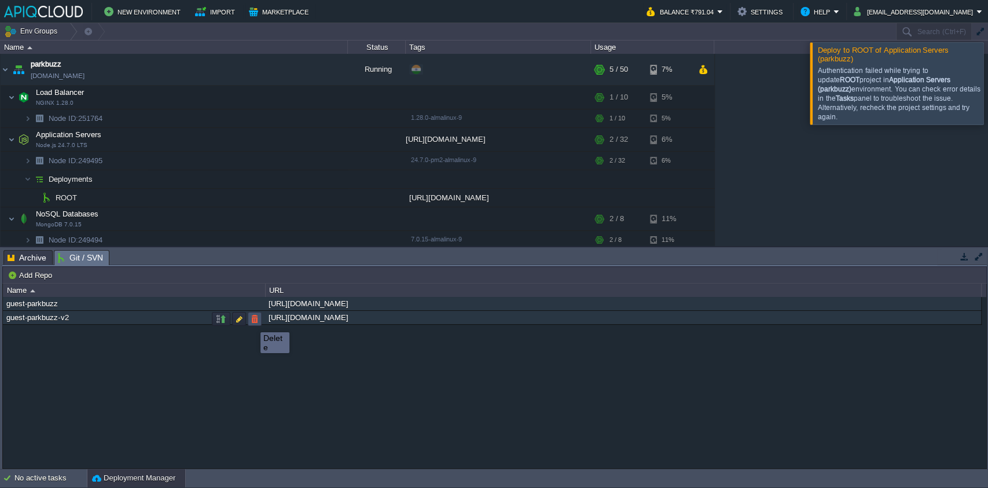
click at [252, 322] on button "button" at bounding box center [254, 319] width 10 height 10
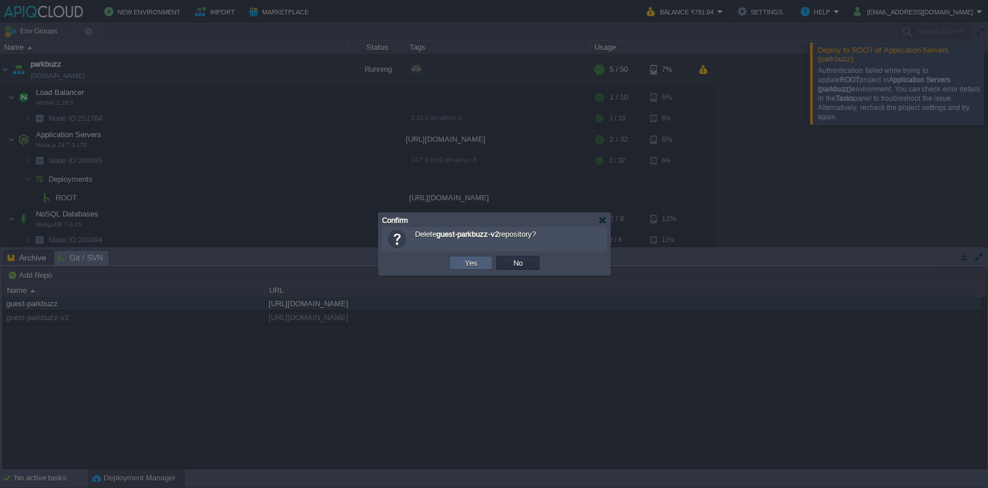
click at [457, 259] on td "Yes" at bounding box center [470, 263] width 43 height 14
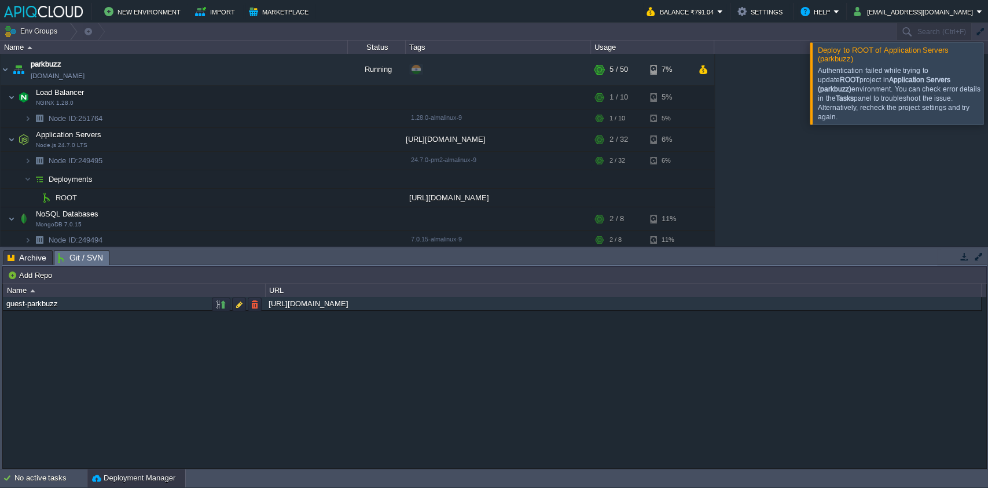
click at [102, 298] on div "guest-parkbuzz" at bounding box center [133, 303] width 261 height 13
click at [108, 299] on div "guest-parkbuzz" at bounding box center [133, 303] width 261 height 13
click at [241, 307] on button "button" at bounding box center [239, 304] width 10 height 10
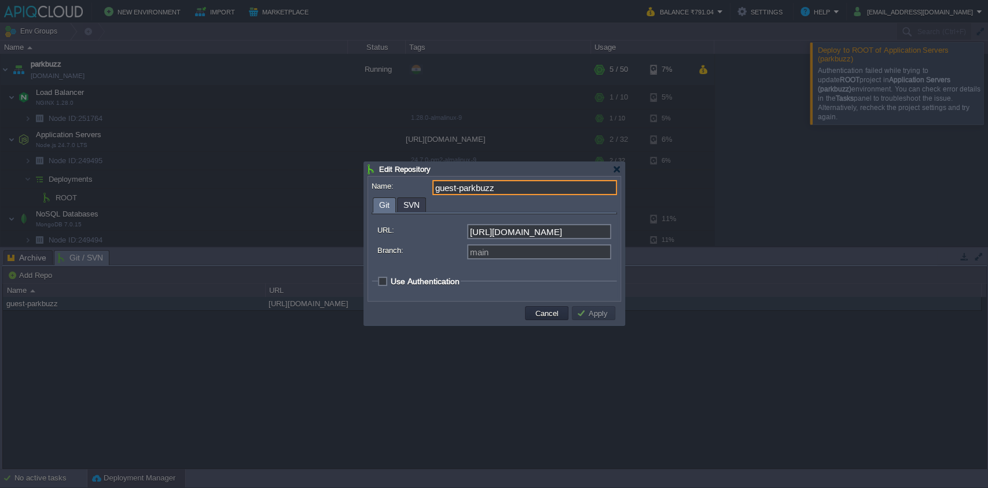
click at [443, 281] on span "Use Authentication" at bounding box center [425, 281] width 69 height 9
checkbox input "true"
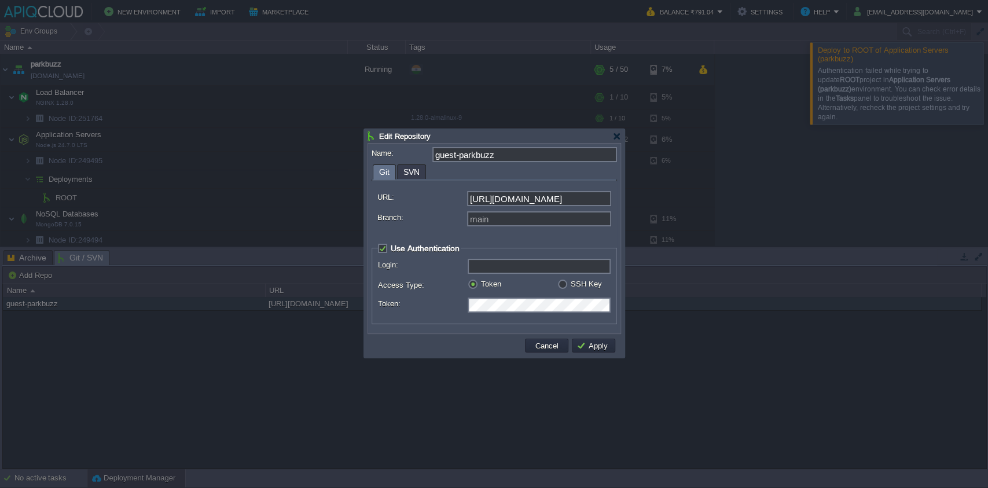
click at [487, 266] on input "Login:" at bounding box center [539, 266] width 143 height 15
paste input "imanojprajapati"
type input "imanojprajapati"
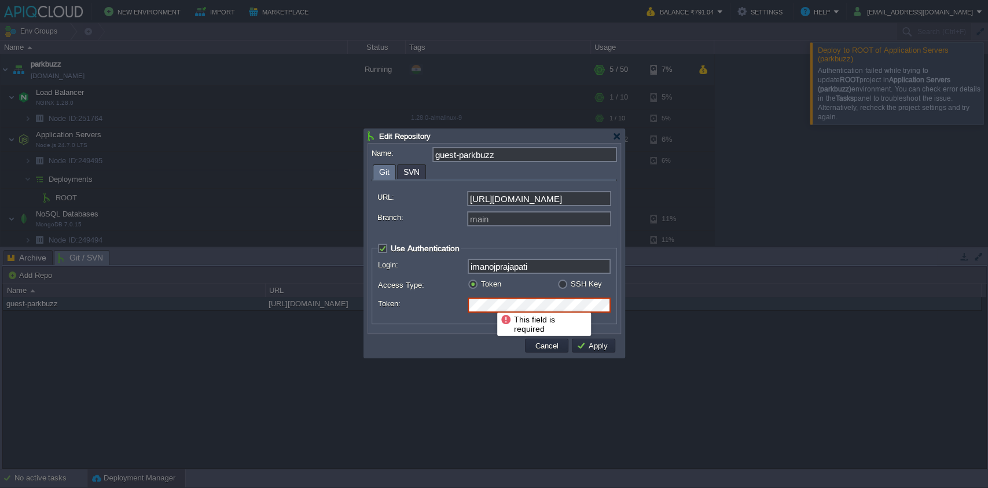
click at [403, 337] on td at bounding box center [446, 345] width 153 height 17
click at [619, 134] on div at bounding box center [616, 136] width 9 height 9
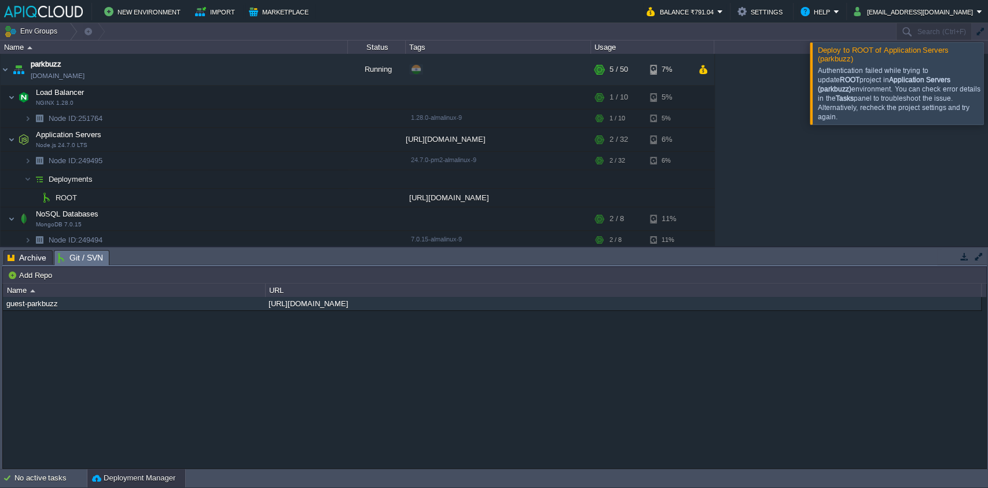
click at [365, 328] on div "guest-parkbuzz [URL][DOMAIN_NAME]" at bounding box center [494, 382] width 983 height 171
